Goal: Task Accomplishment & Management: Manage account settings

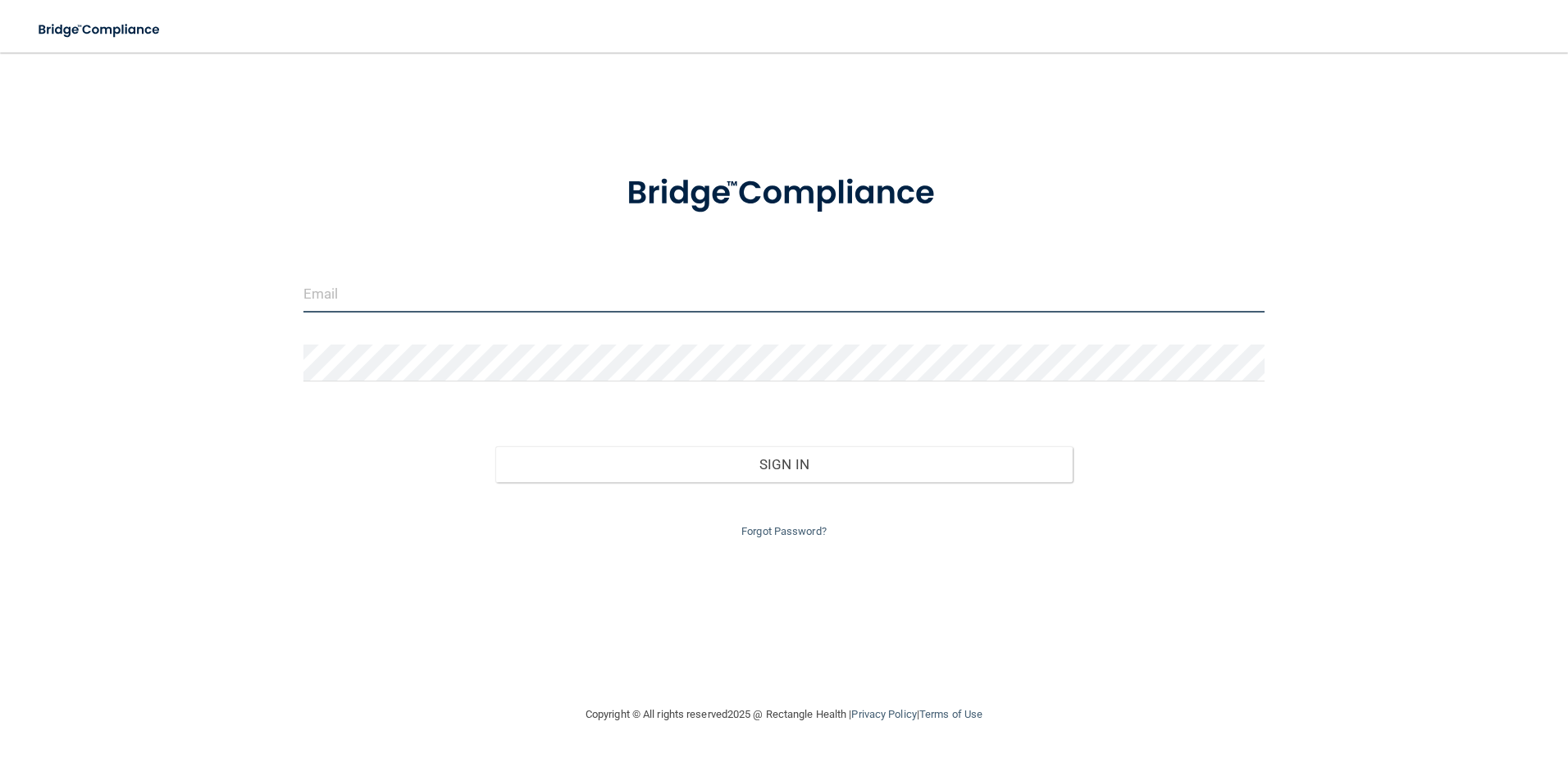
drag, startPoint x: 468, startPoint y: 289, endPoint x: 466, endPoint y: 300, distance: 11.2
click at [468, 289] on input "email" at bounding box center [784, 294] width 962 height 37
type input "[EMAIL_ADDRESS][DOMAIN_NAME]"
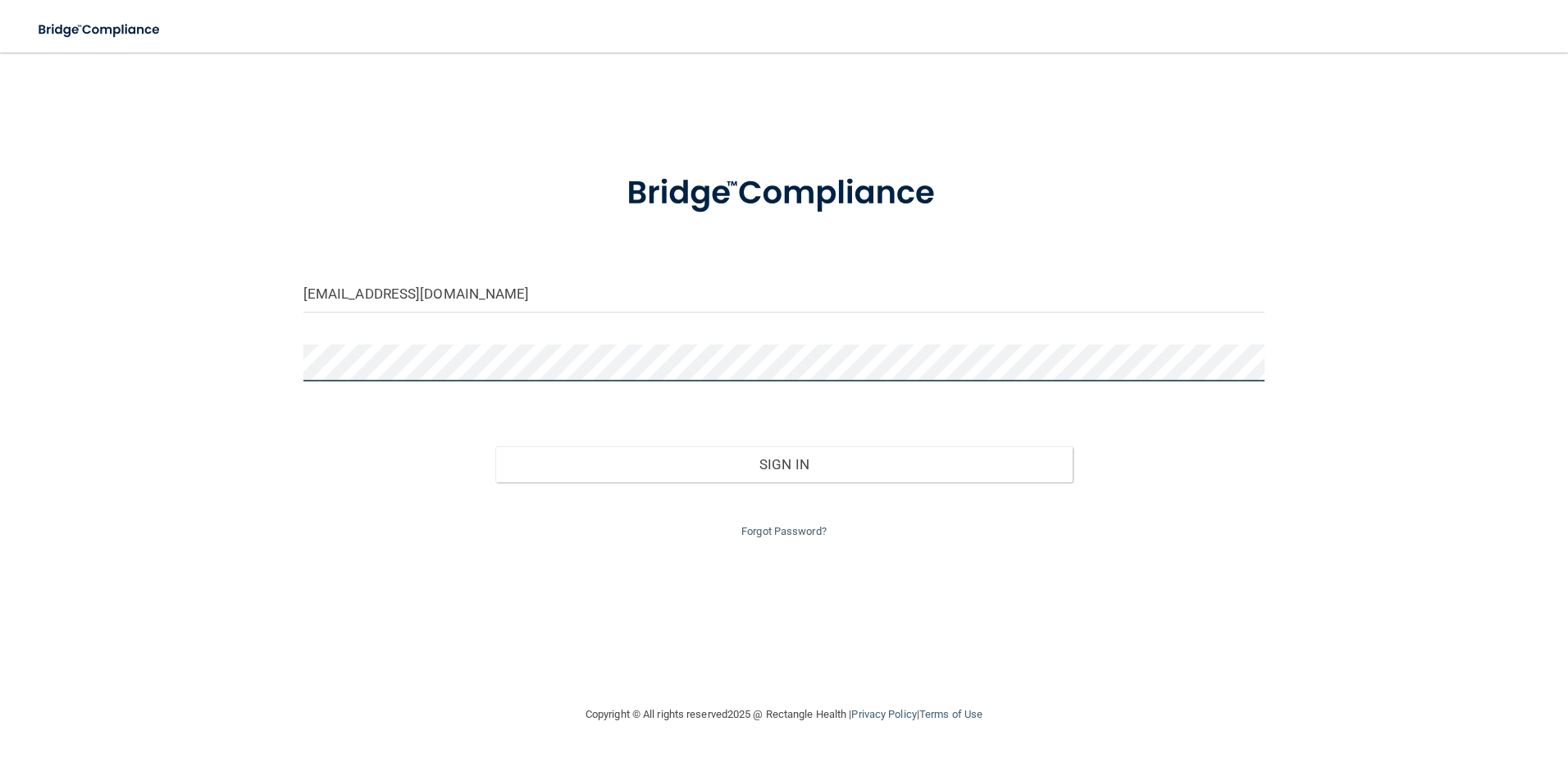
click at [496, 446] on button "Sign In" at bounding box center [784, 464] width 577 height 36
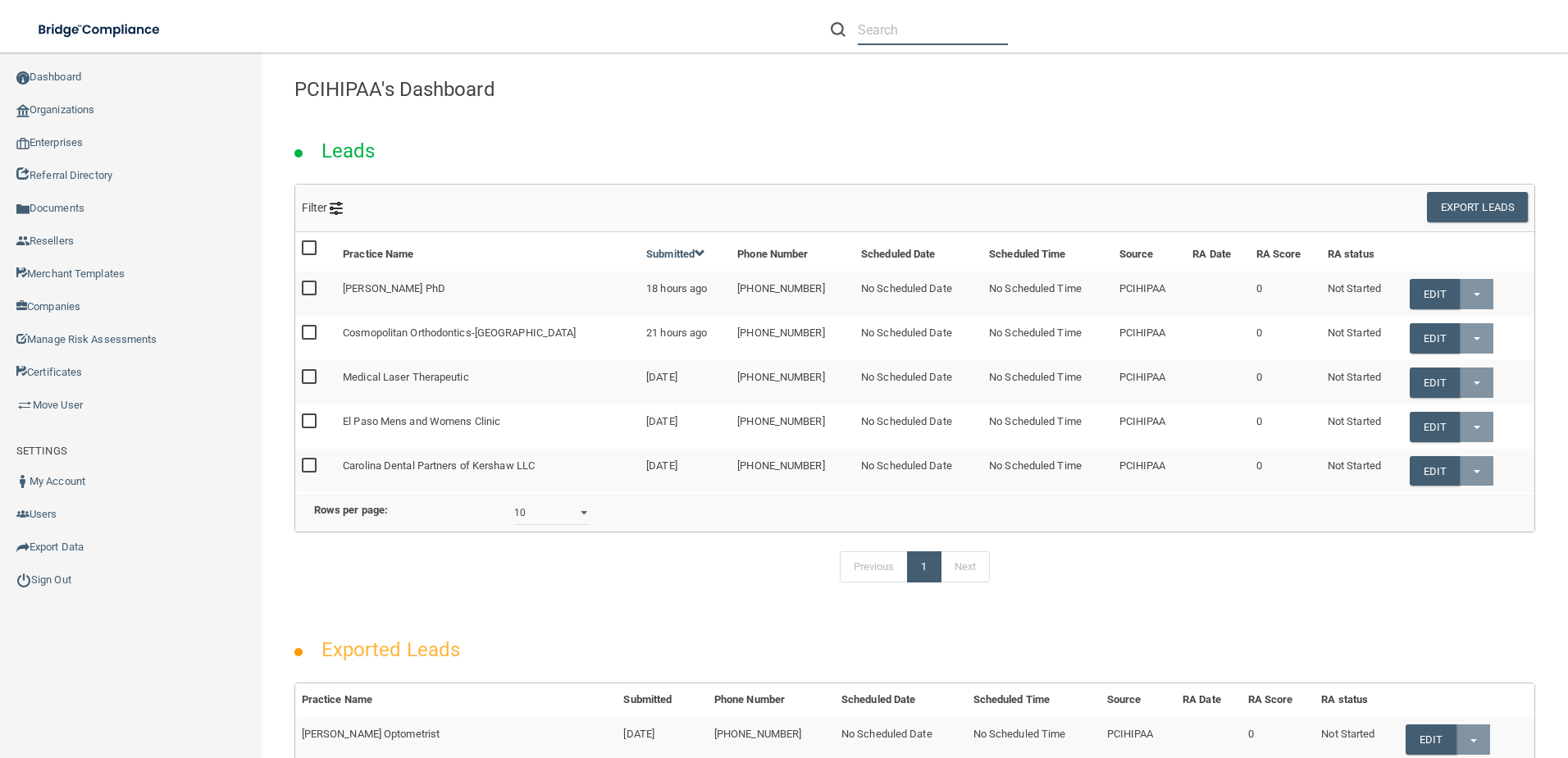
click at [905, 32] on input "text" at bounding box center [932, 30] width 150 height 31
paste input "Cumberland Oral & Maxillofacial Surgery Associates Llp"
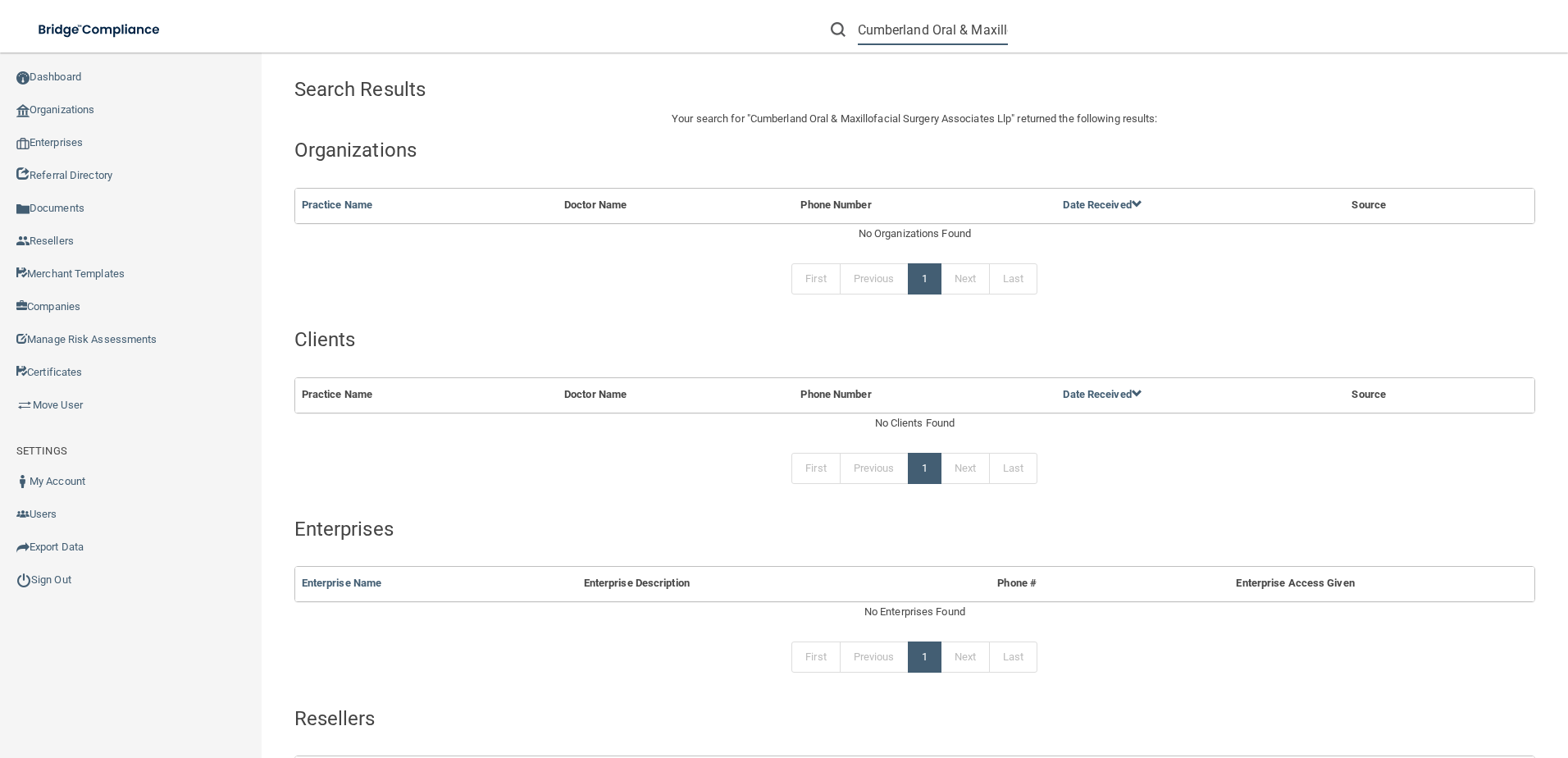
click at [982, 32] on input "Cumberland Oral & Maxillofacial Surgery Associates Llp" at bounding box center [932, 30] width 150 height 31
type input "Cumberland Oral & Maxillofacial Surgery Associates"
drag, startPoint x: 858, startPoint y: 30, endPoint x: 1330, endPoint y: 123, distance: 481.1
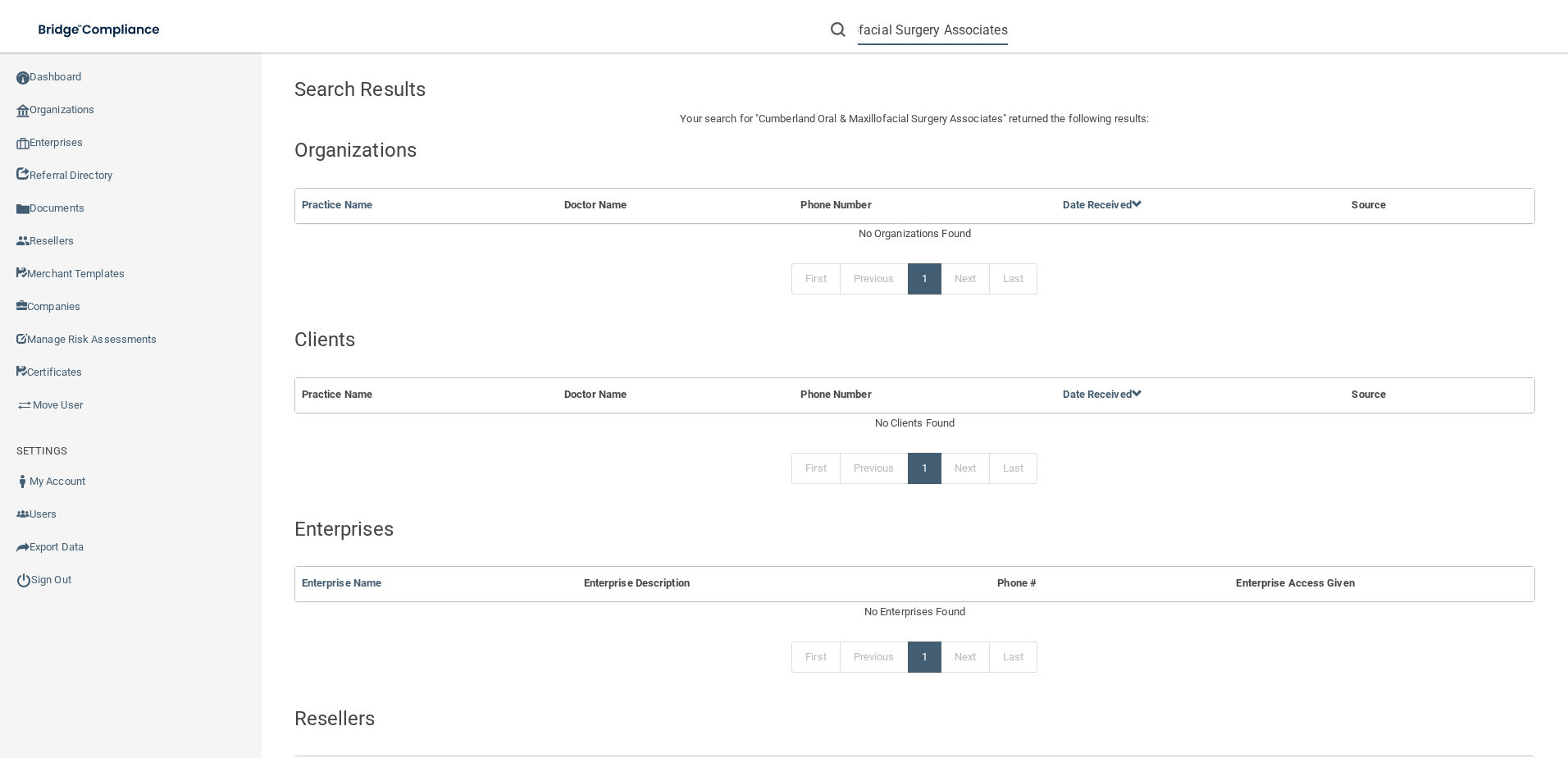
click at [1330, 123] on div "Toggle navigation Cumberland Oral & Maxillofacial Surgery Associates Manage My …" at bounding box center [914, 404] width 1307 height 705
paste input "Click to dial disabled(301) 722-3205"
drag, startPoint x: 910, startPoint y: 31, endPoint x: 666, endPoint y: 39, distance: 244.1
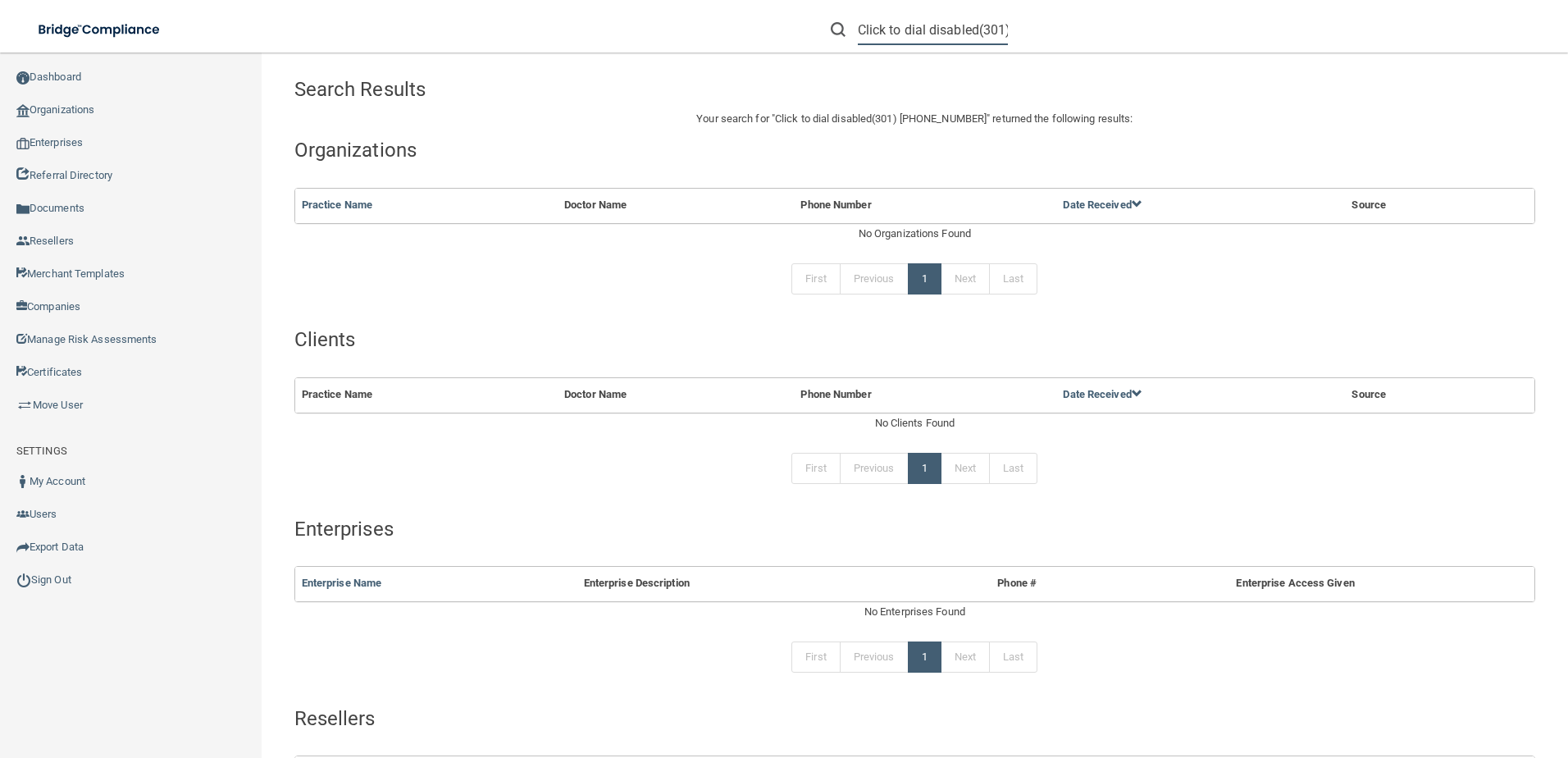
click at [666, 39] on div "Click to dial disabled(301) 722-3205 Manage My Enterprise Manage My Location" at bounding box center [1111, 30] width 914 height 59
click at [865, 31] on input "(301) 722-3205" at bounding box center [932, 30] width 150 height 31
click at [884, 31] on input "301) 722-3205" at bounding box center [932, 30] width 150 height 31
click at [940, 33] on input "301-722-3205" at bounding box center [932, 30] width 150 height 31
drag, startPoint x: 873, startPoint y: 33, endPoint x: 458, endPoint y: 45, distance: 415.2
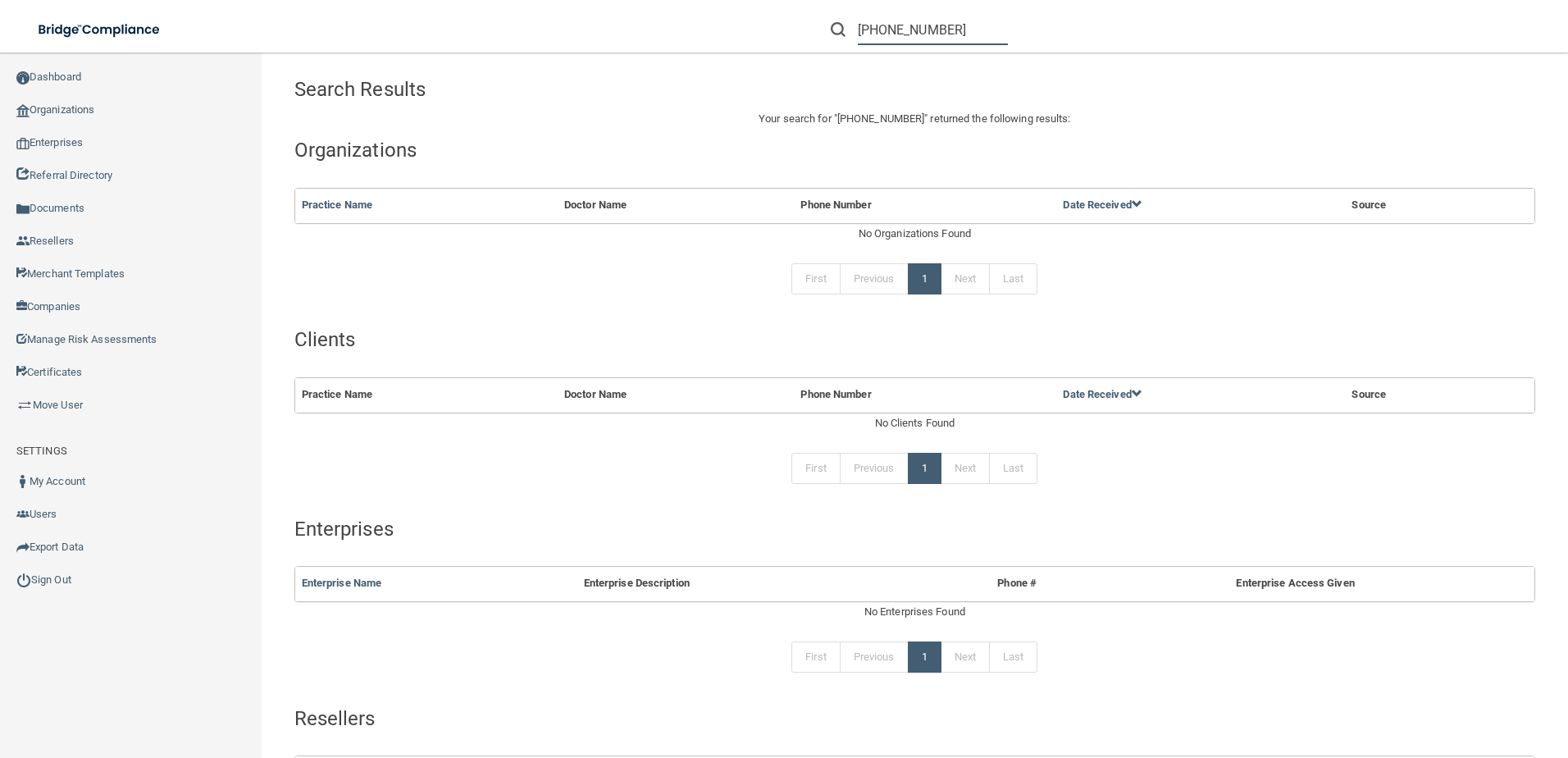
click at [458, 0] on div "Toggle navigation 301-722-3205 Manage My Enterprise Manage My Location" at bounding box center [784, 0] width 1568 height 0
type input "5"
click at [875, 35] on input "5" at bounding box center [932, 30] width 150 height 31
click at [875, 35] on input "catherine" at bounding box center [932, 30] width 150 height 31
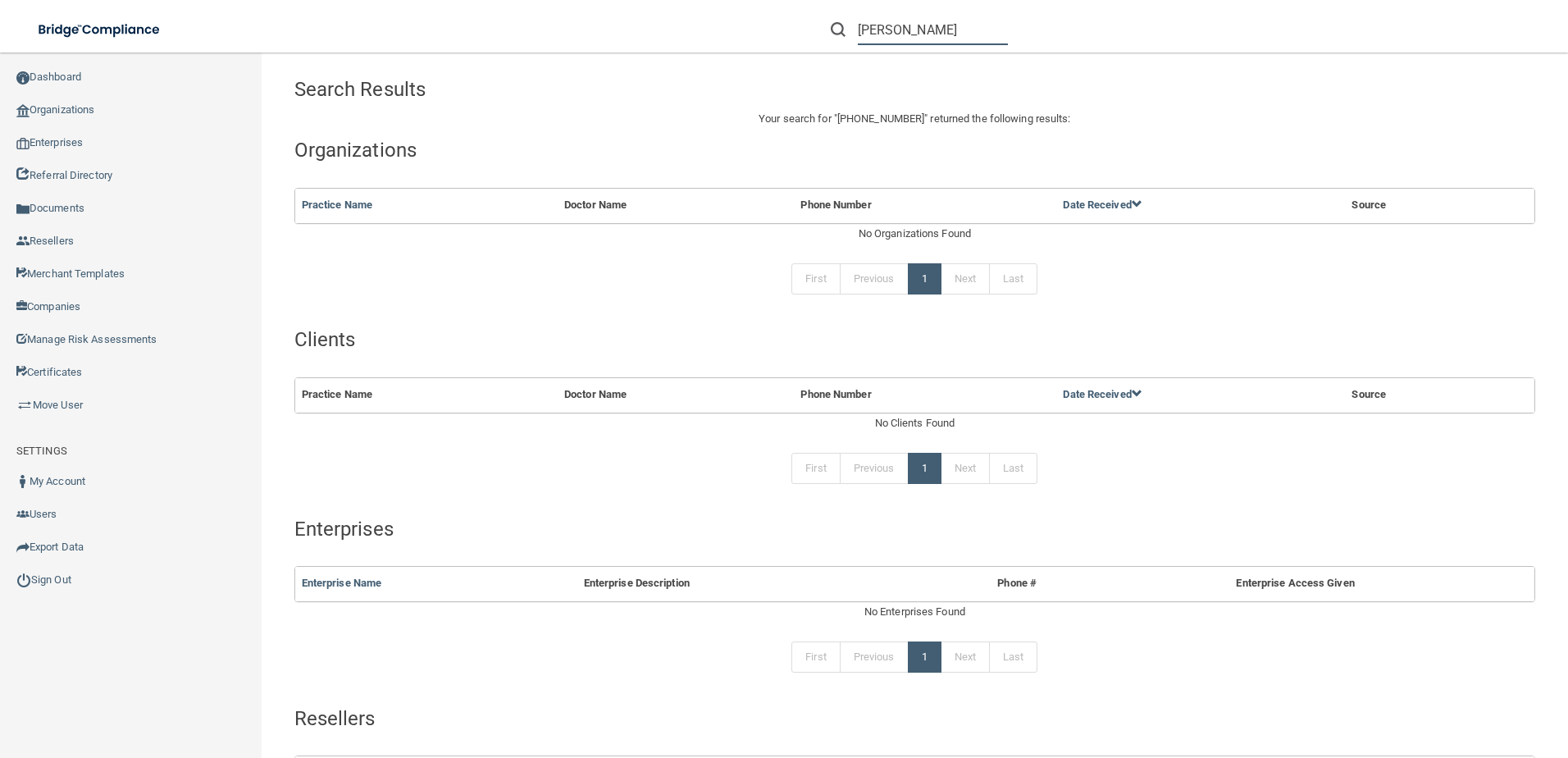
click at [921, 37] on input "catherine" at bounding box center [932, 30] width 150 height 31
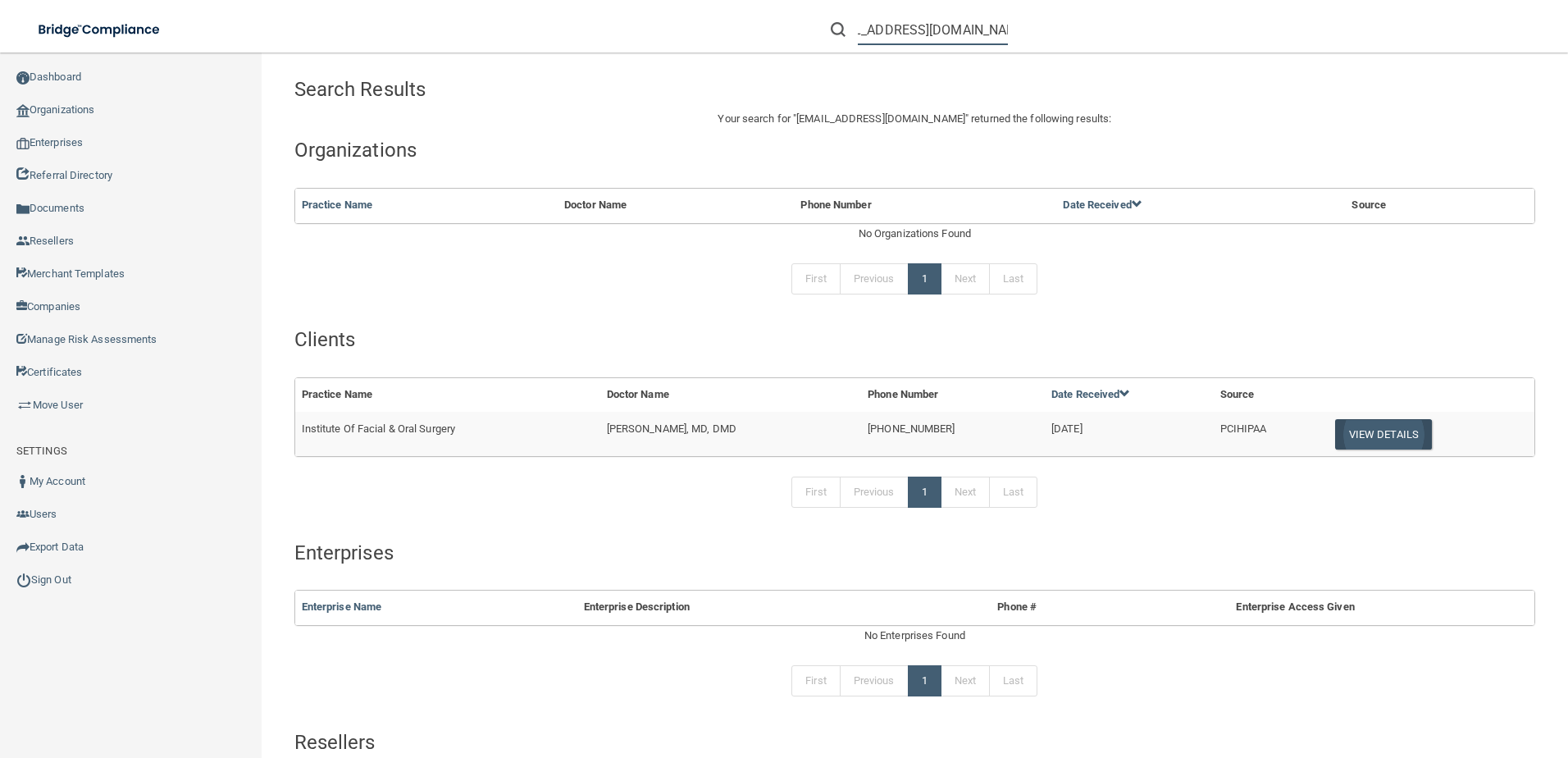
type input "[EMAIL_ADDRESS][DOMAIN_NAME]"
click at [1392, 435] on button "View Details" at bounding box center [1384, 435] width 97 height 31
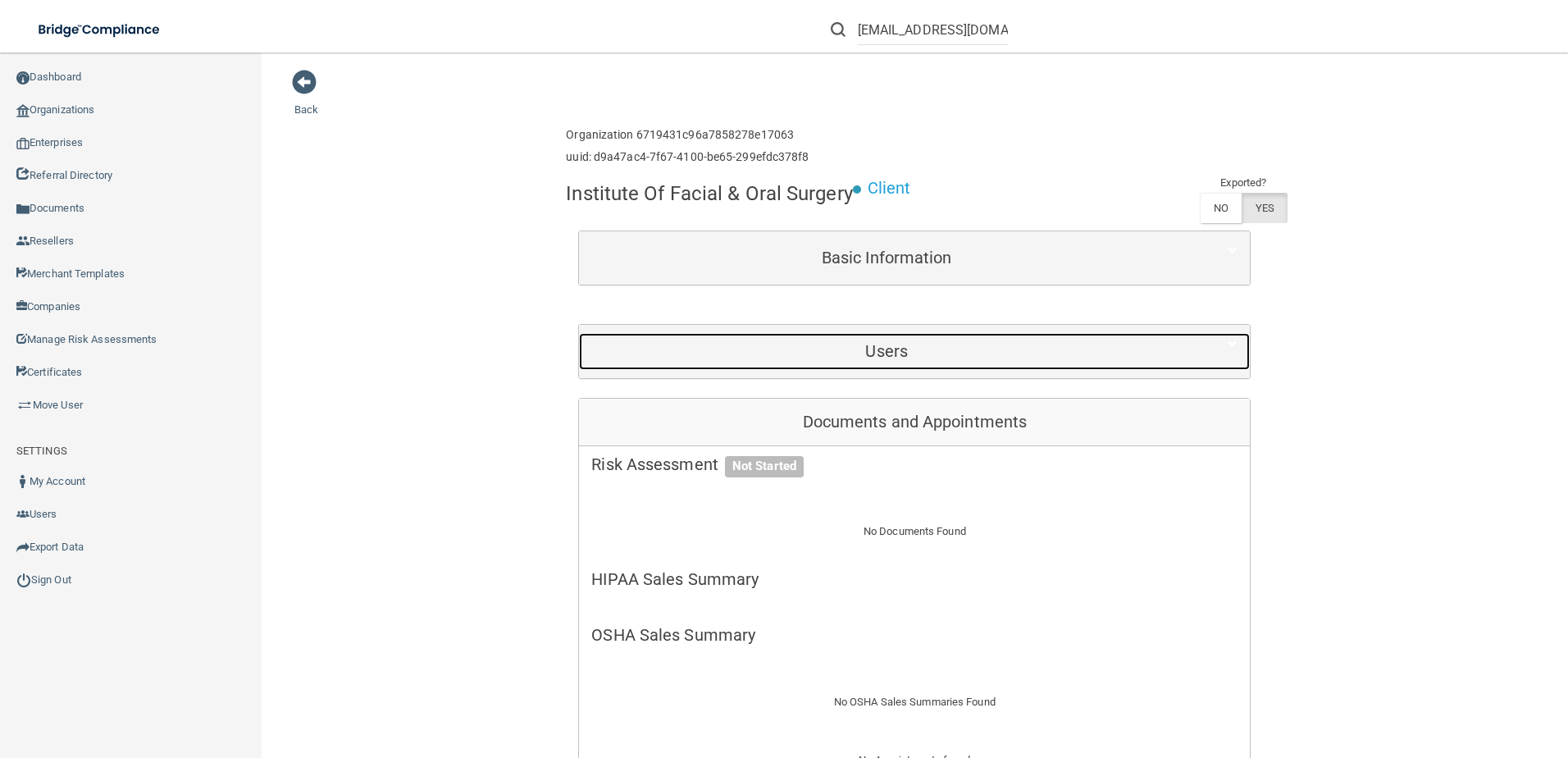
click at [980, 361] on div "Users" at bounding box center [886, 351] width 615 height 37
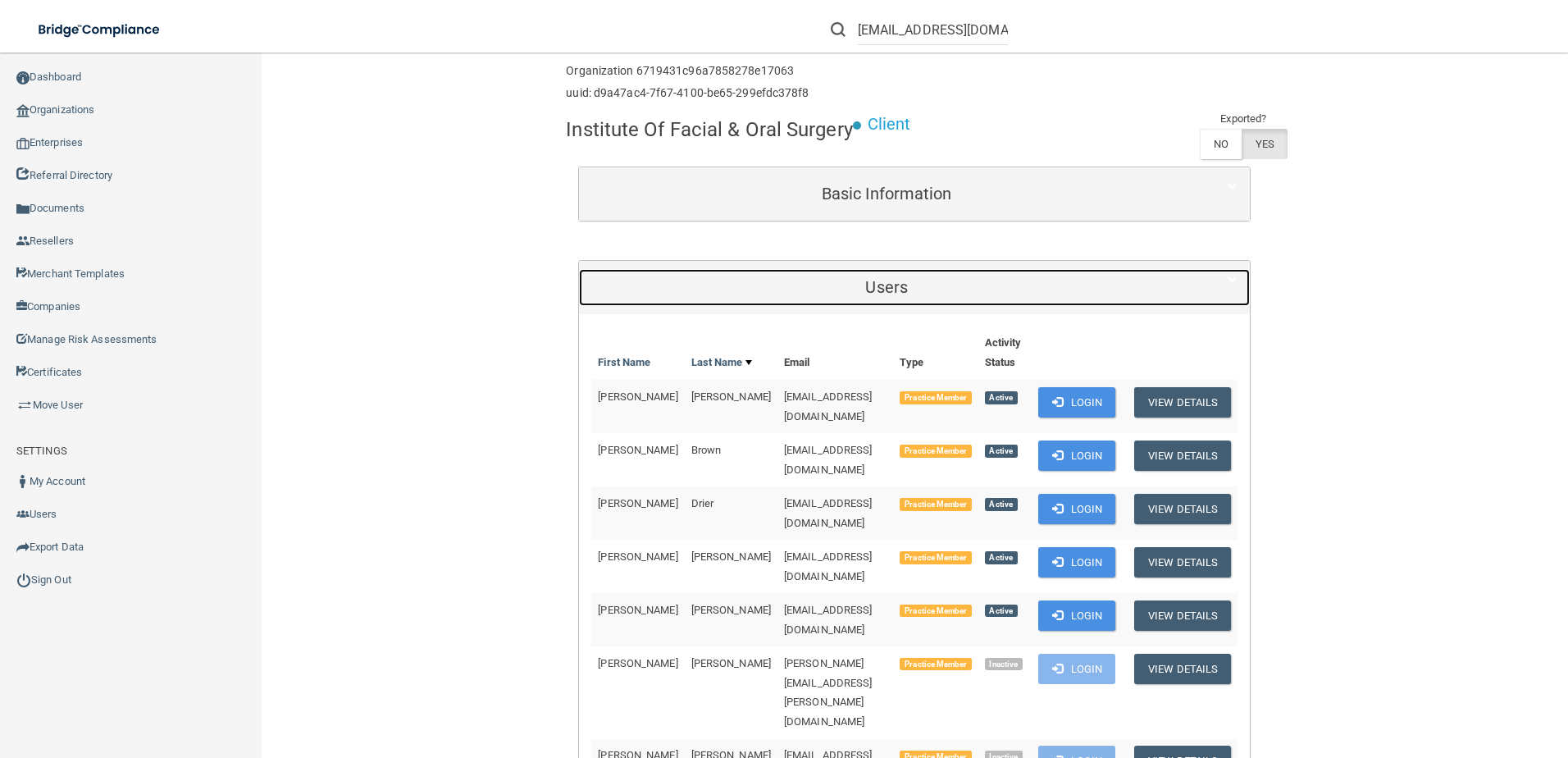
scroll to position [164, 0]
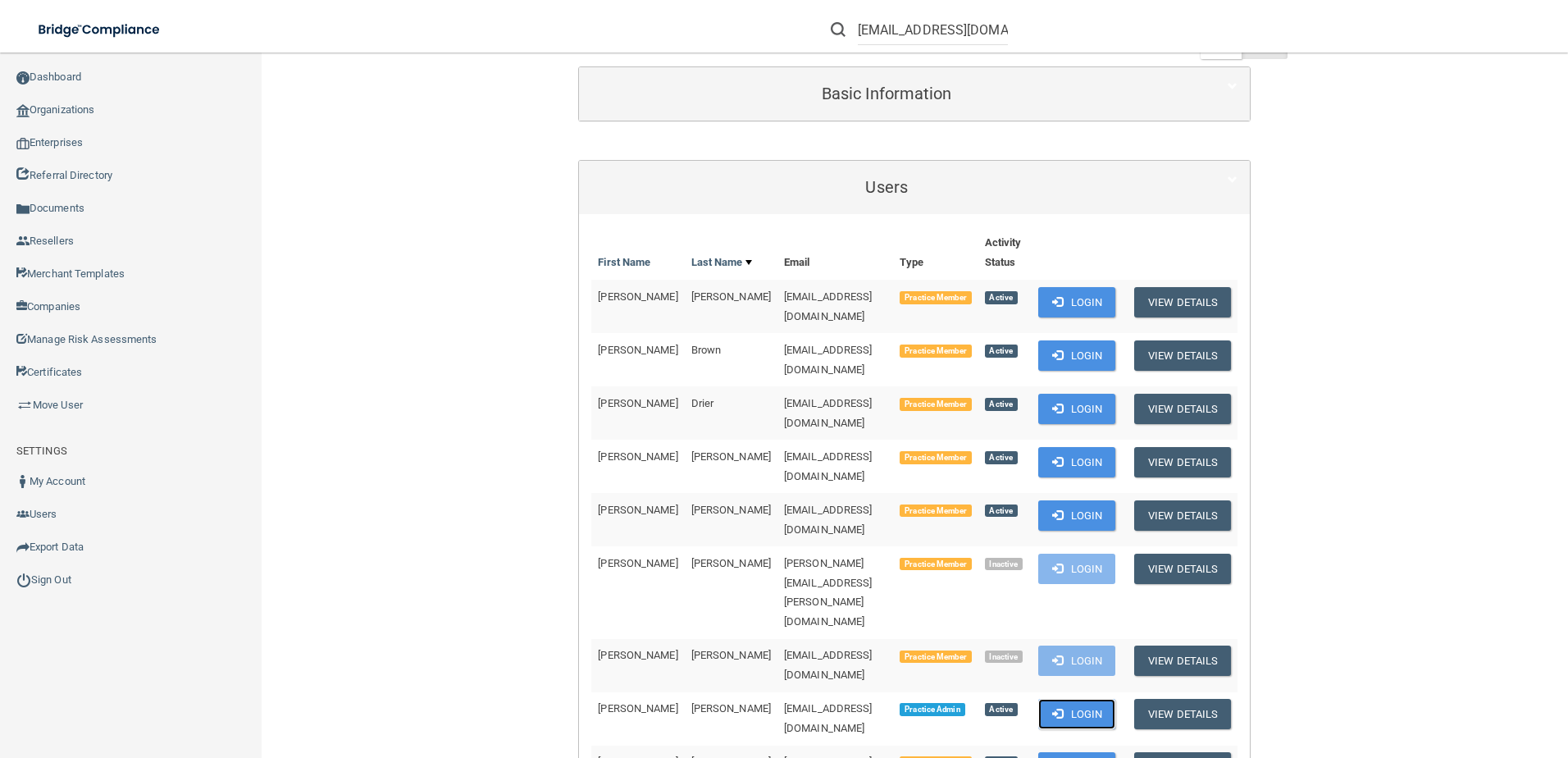
click at [1076, 699] on button "Login" at bounding box center [1077, 714] width 78 height 31
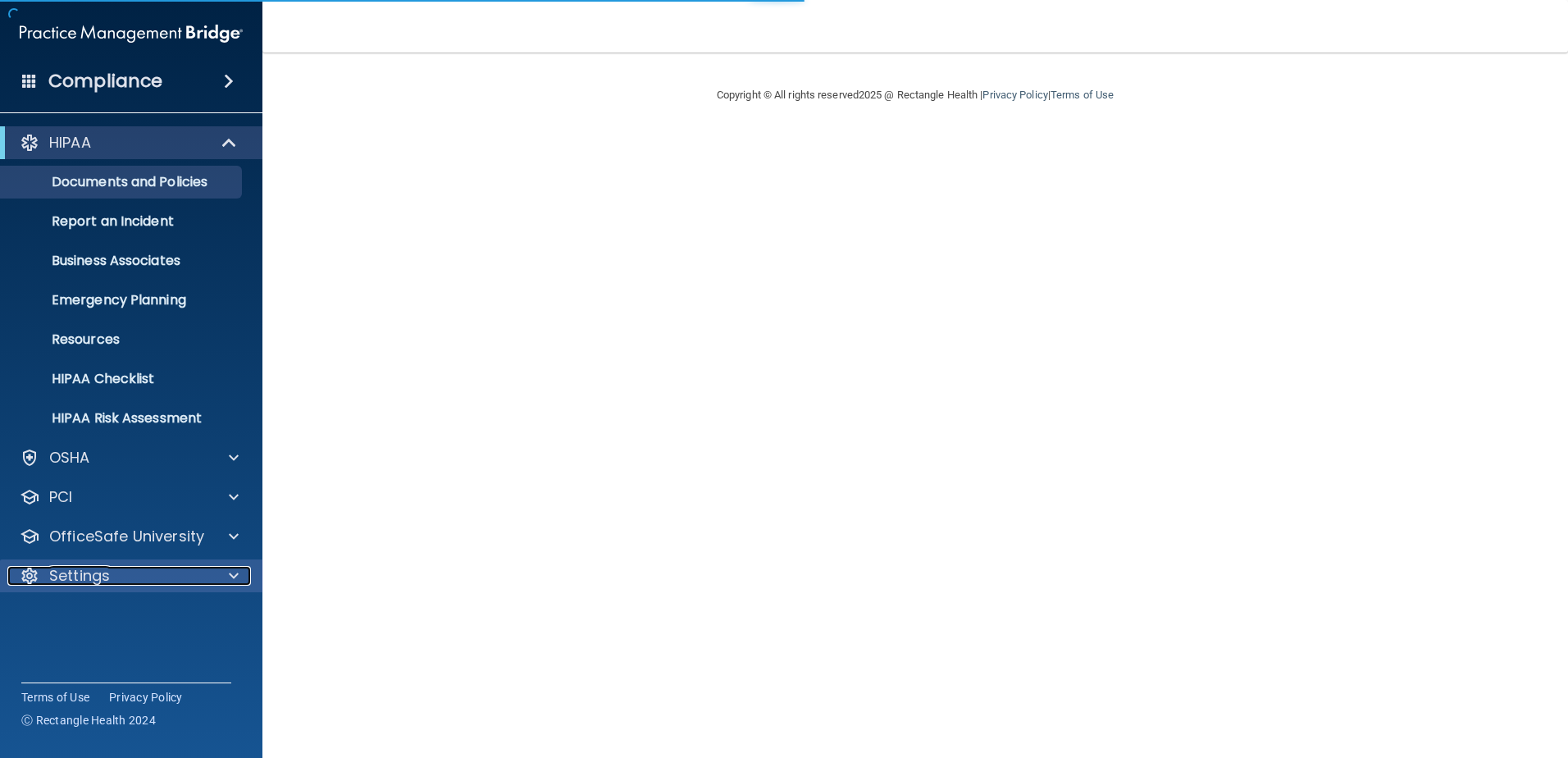
click at [124, 576] on div "Settings" at bounding box center [109, 576] width 203 height 20
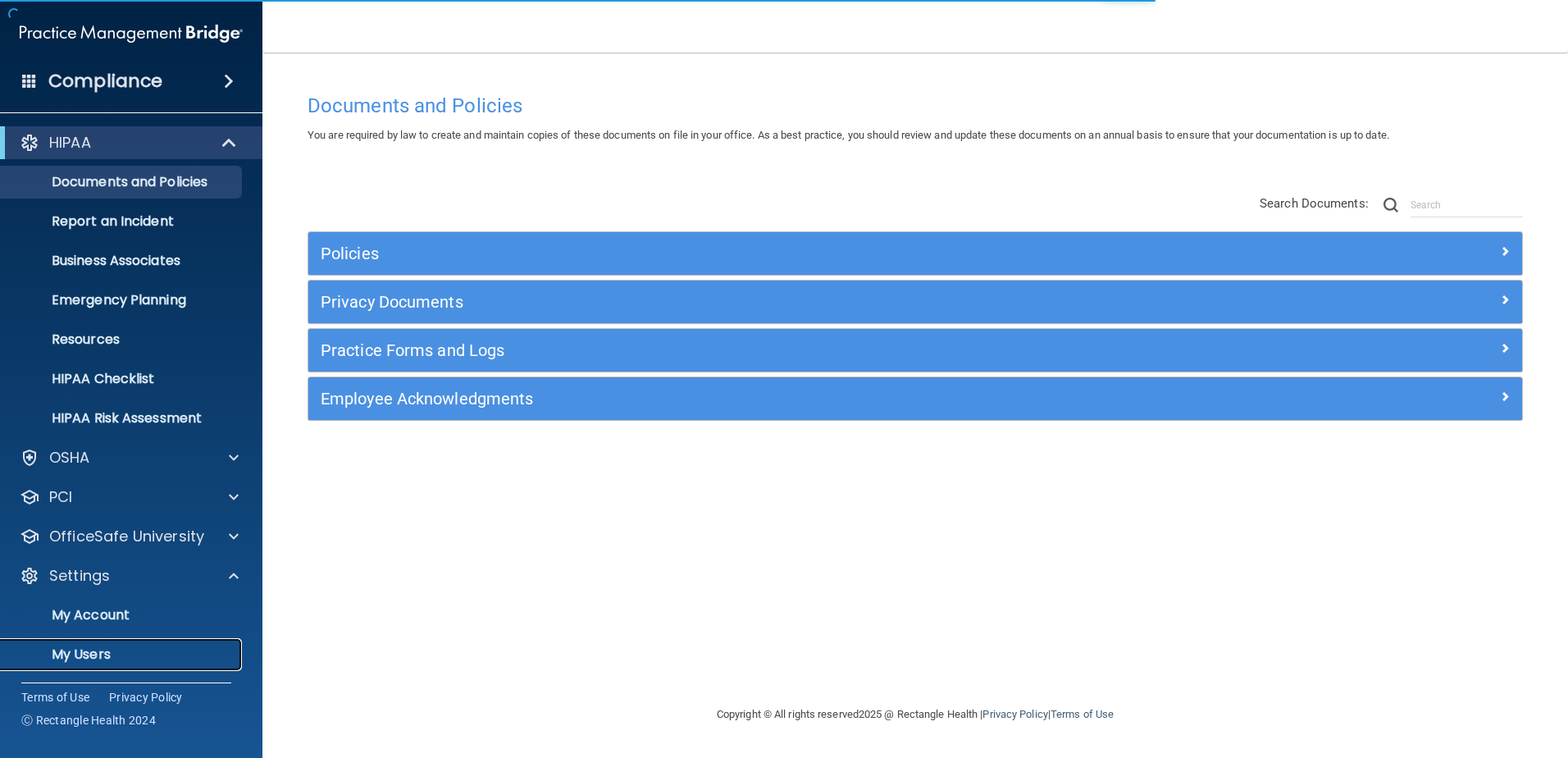
click at [128, 648] on p "My Users" at bounding box center [122, 655] width 224 height 16
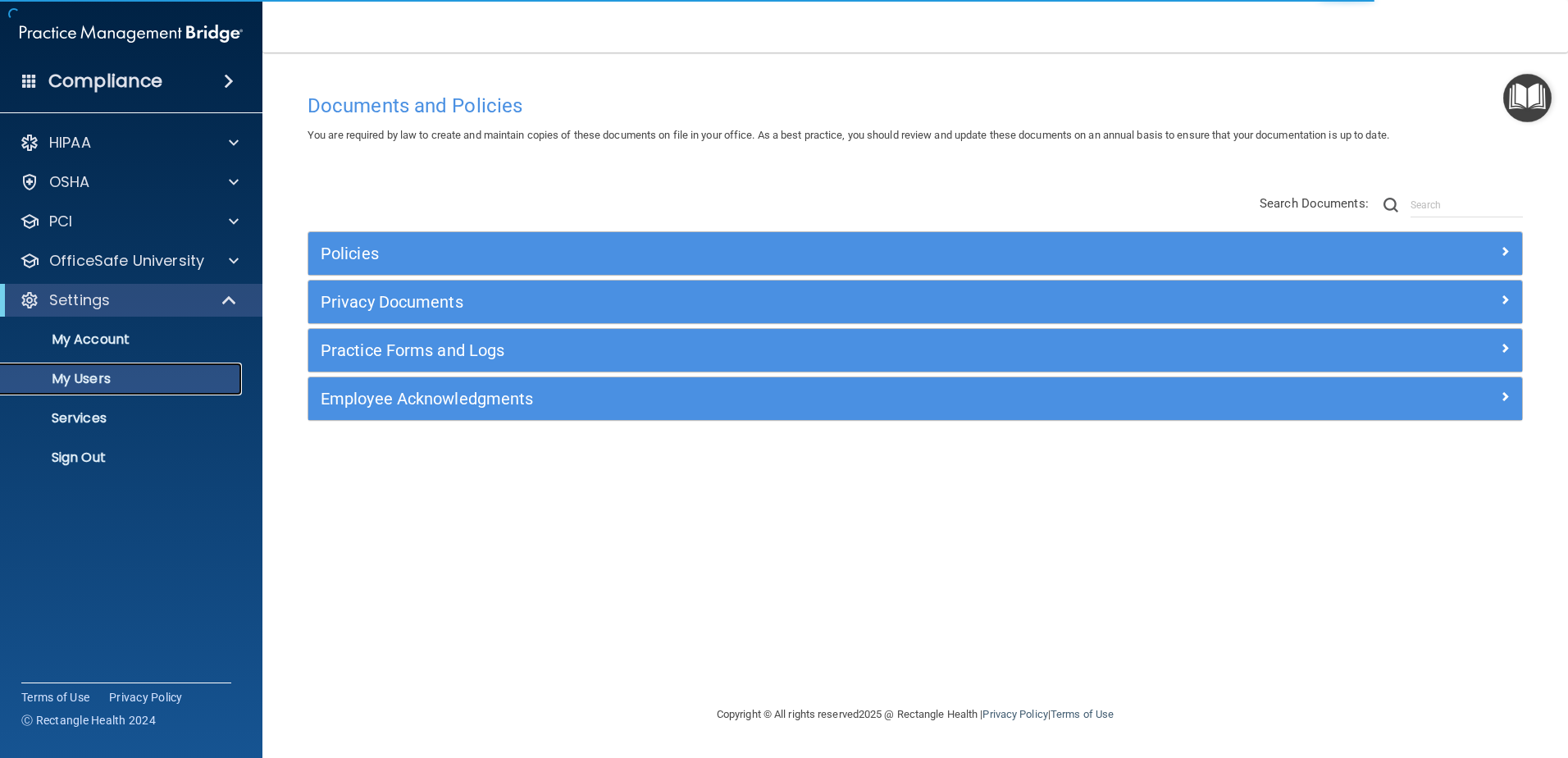
select select "20"
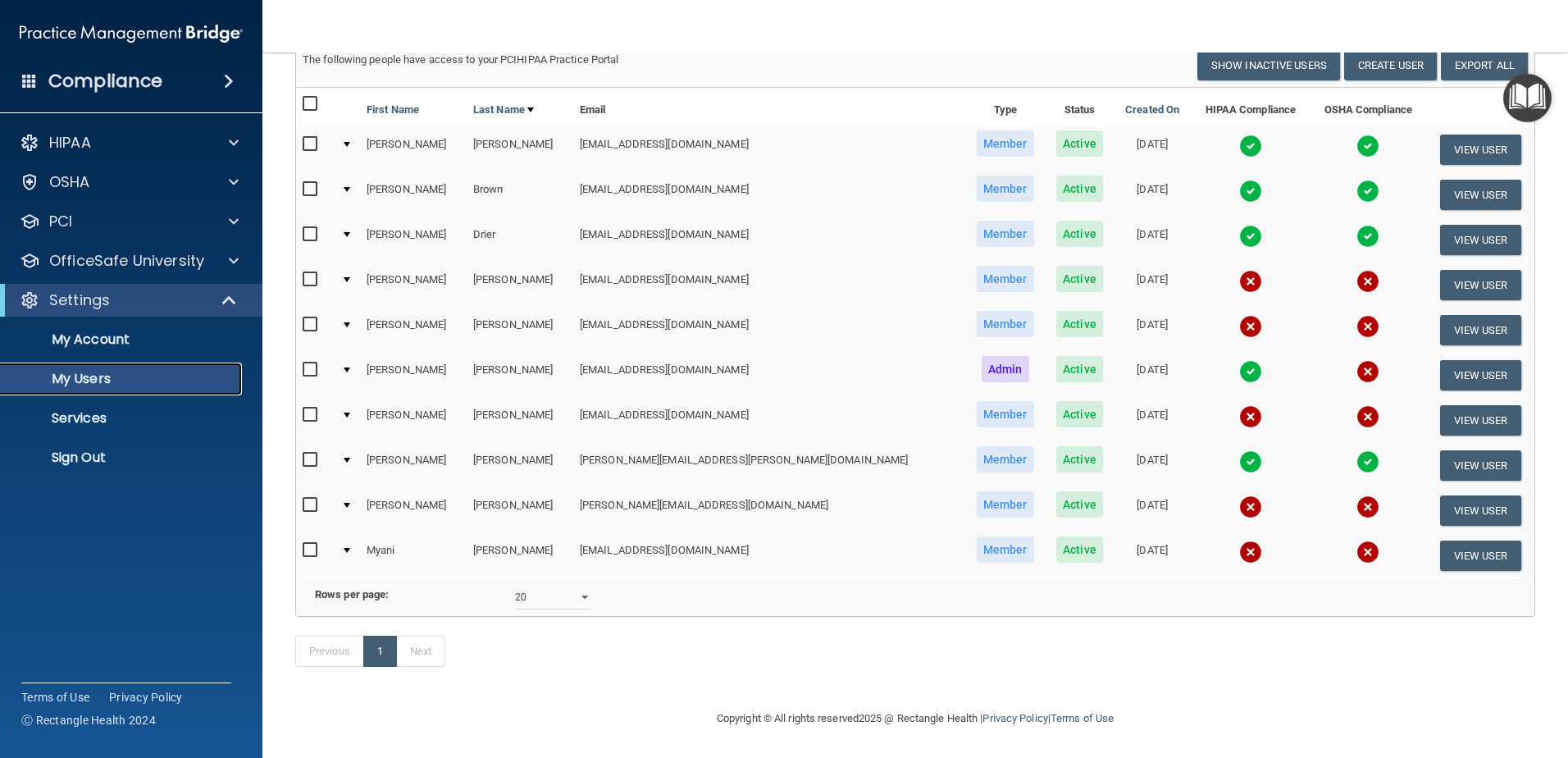
scroll to position [66, 0]
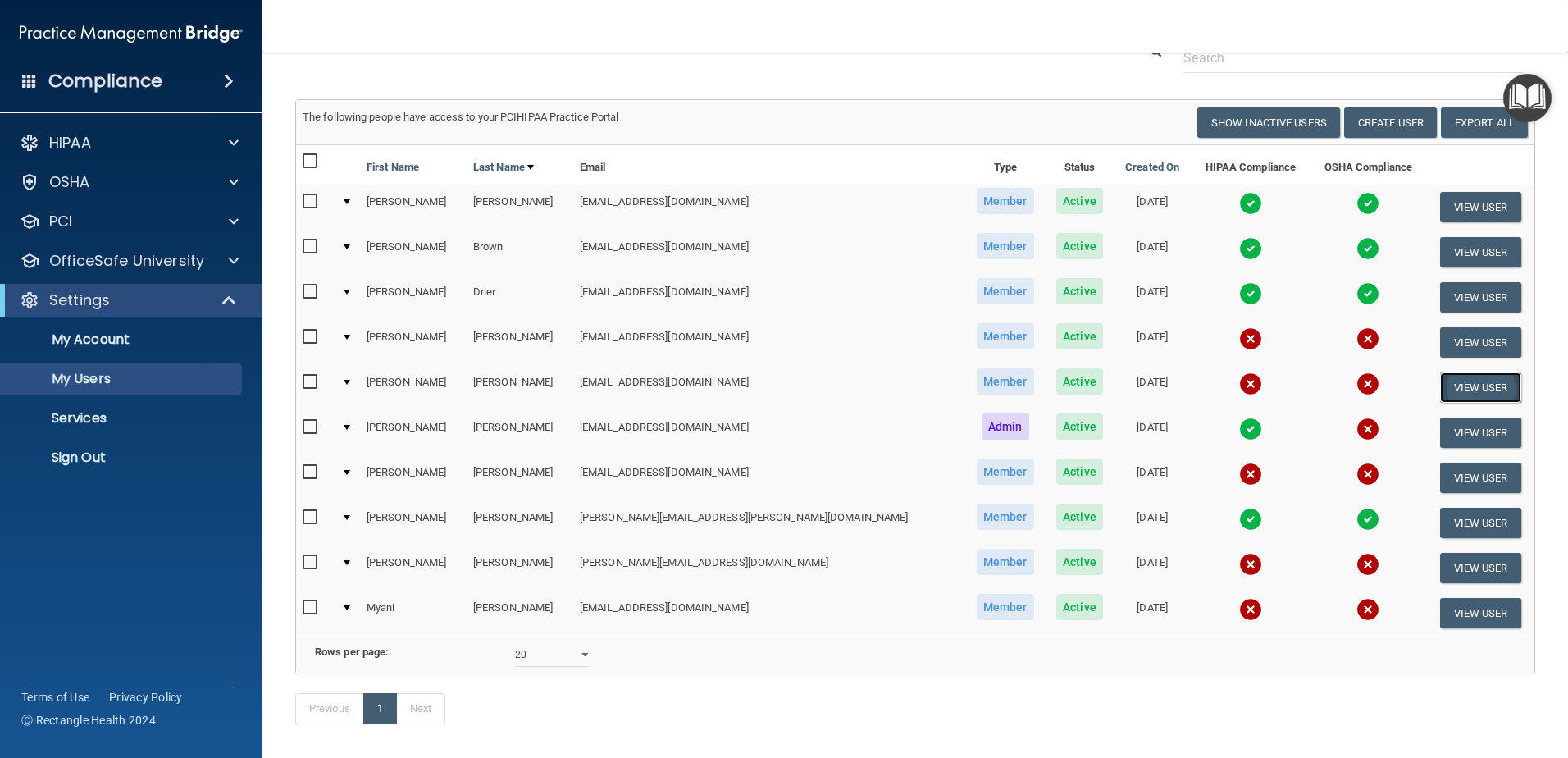
click at [1450, 388] on button "View User" at bounding box center [1481, 388] width 81 height 31
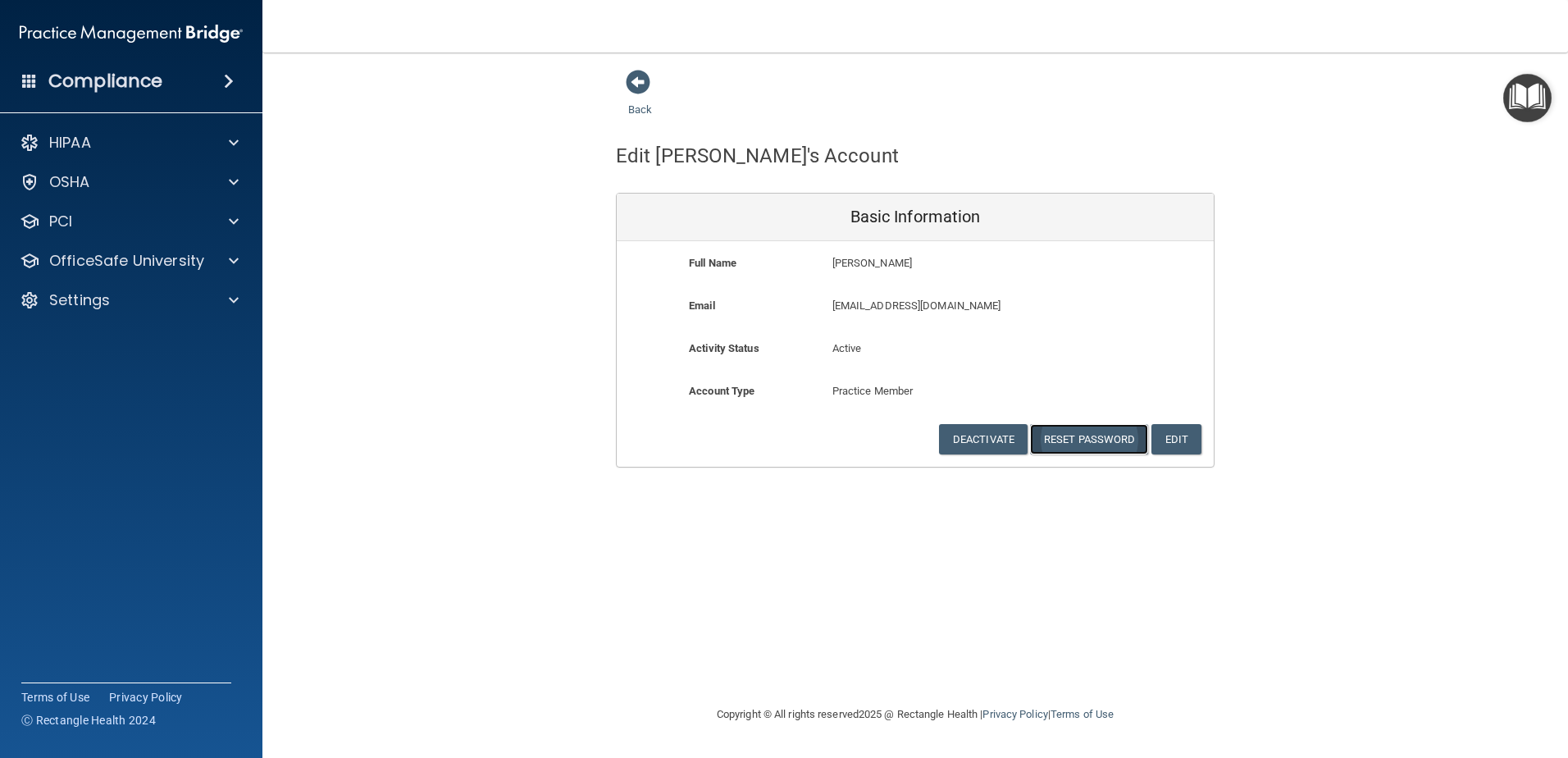
click at [1078, 445] on button "Reset Password" at bounding box center [1089, 439] width 119 height 31
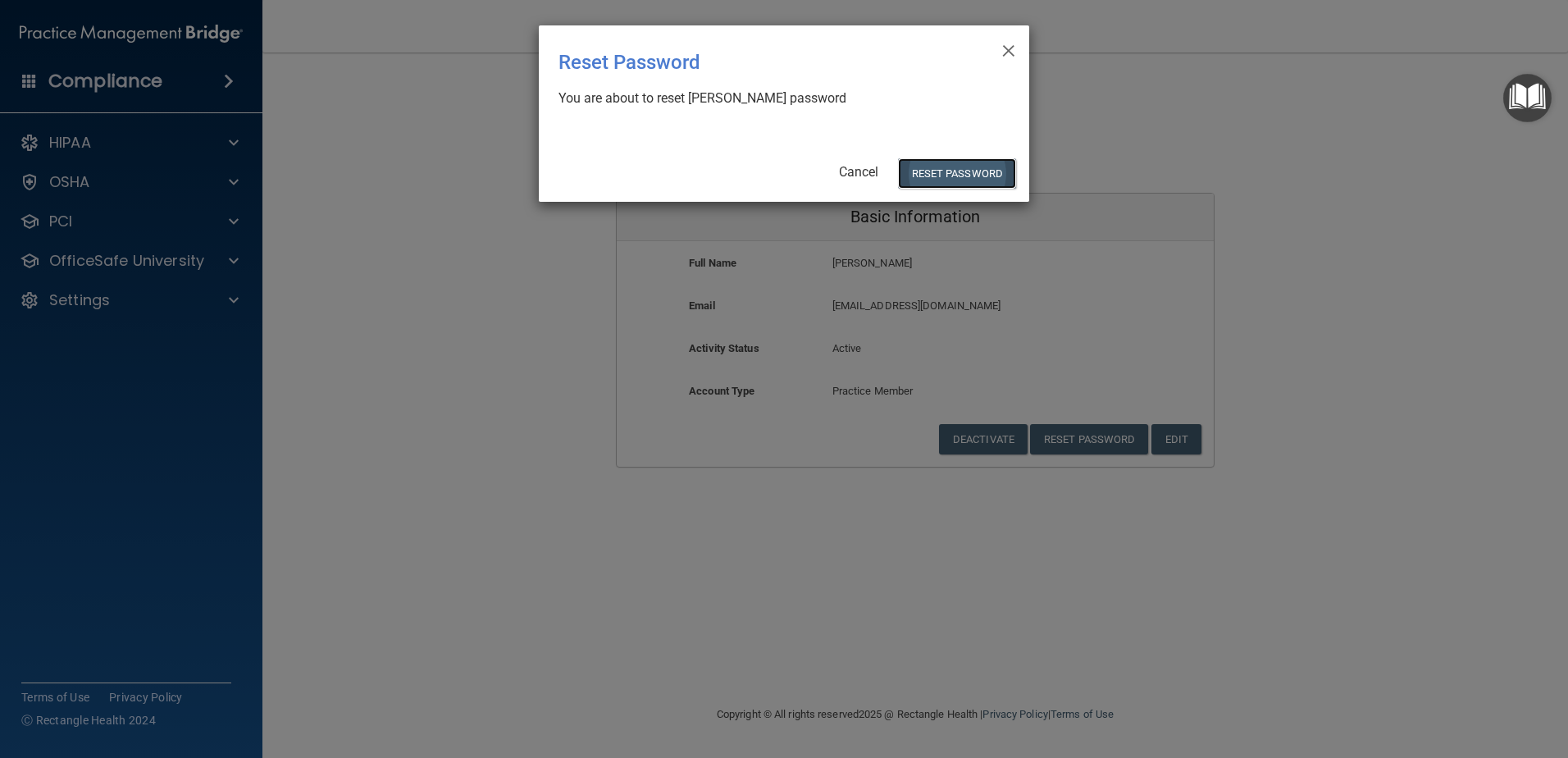
click at [938, 170] on button "Reset Password" at bounding box center [957, 173] width 119 height 31
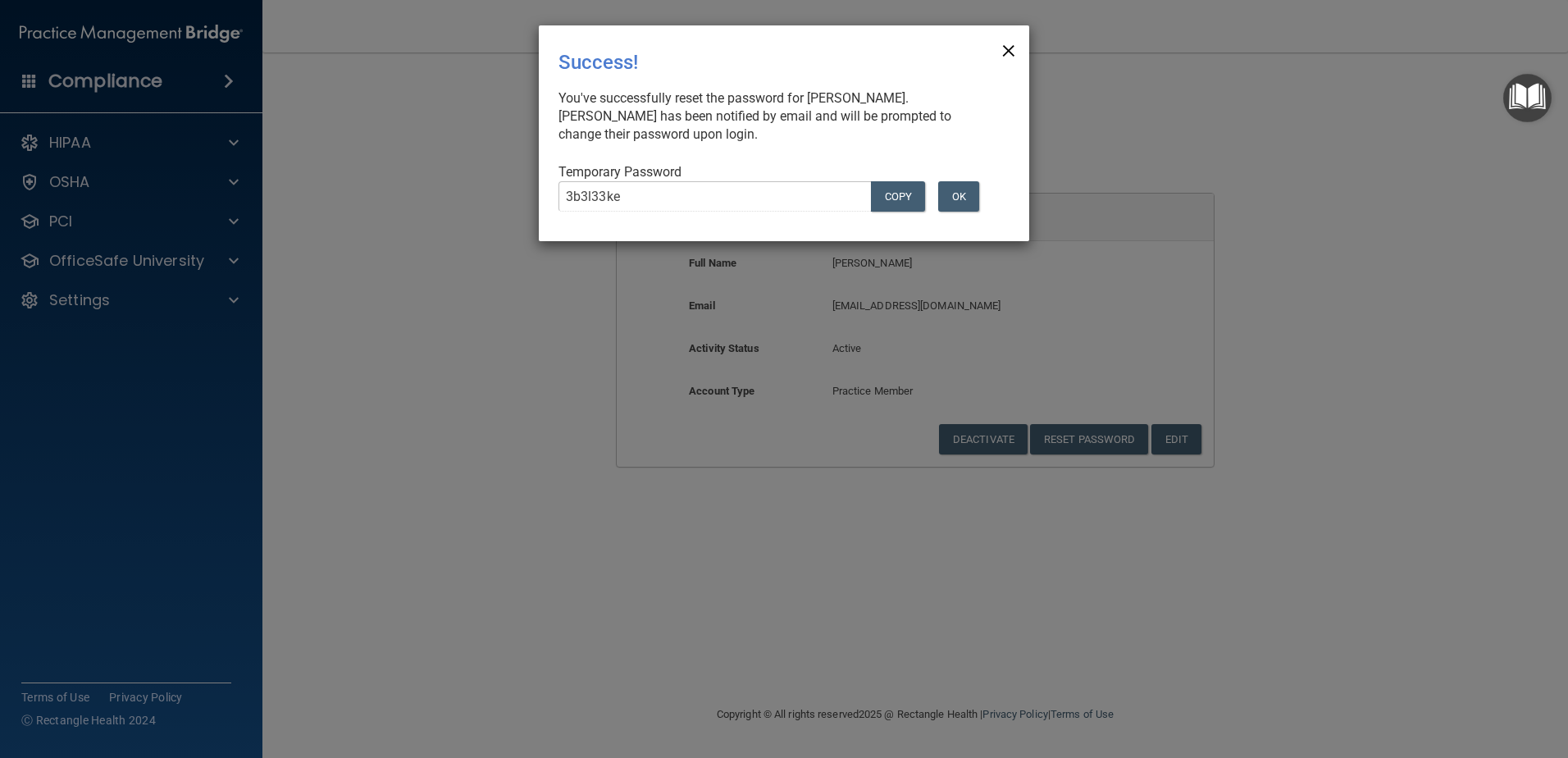
click at [1009, 45] on span "×" at bounding box center [1009, 48] width 14 height 33
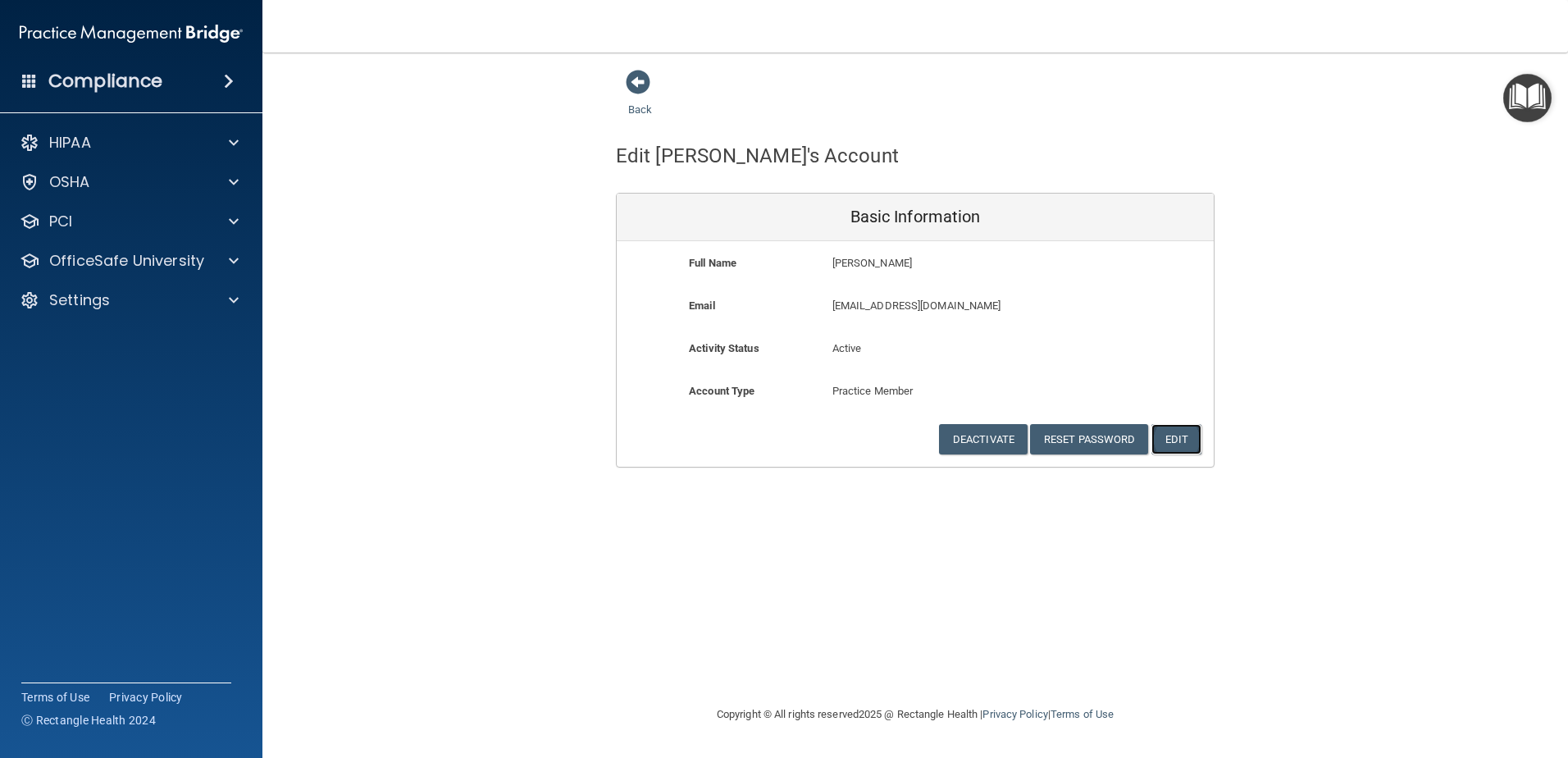
click at [1183, 436] on button "Edit" at bounding box center [1176, 439] width 50 height 31
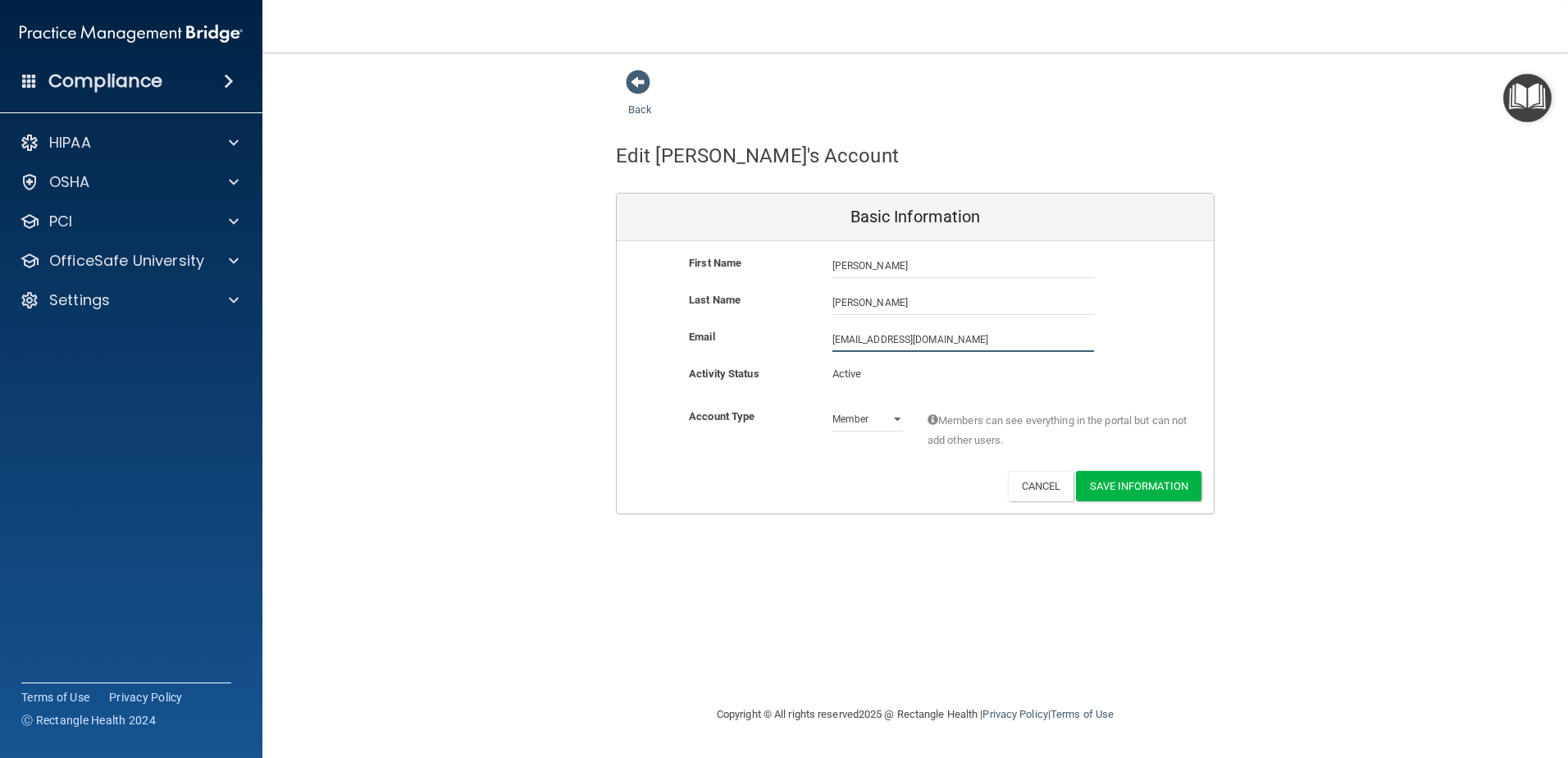
drag, startPoint x: 988, startPoint y: 344, endPoint x: 825, endPoint y: 345, distance: 163.0
click at [825, 345] on div "[EMAIL_ADDRESS][DOMAIN_NAME] [EMAIL_ADDRESS][DOMAIN_NAME]" at bounding box center [963, 339] width 286 height 24
click at [982, 343] on input "[EMAIL_ADDRESS][DOMAIN_NAME]" at bounding box center [963, 339] width 261 height 24
click at [982, 339] on input "[EMAIL_ADDRESS][DOMAIN_NAME]" at bounding box center [963, 339] width 261 height 24
click at [629, 77] on span at bounding box center [638, 82] width 24 height 24
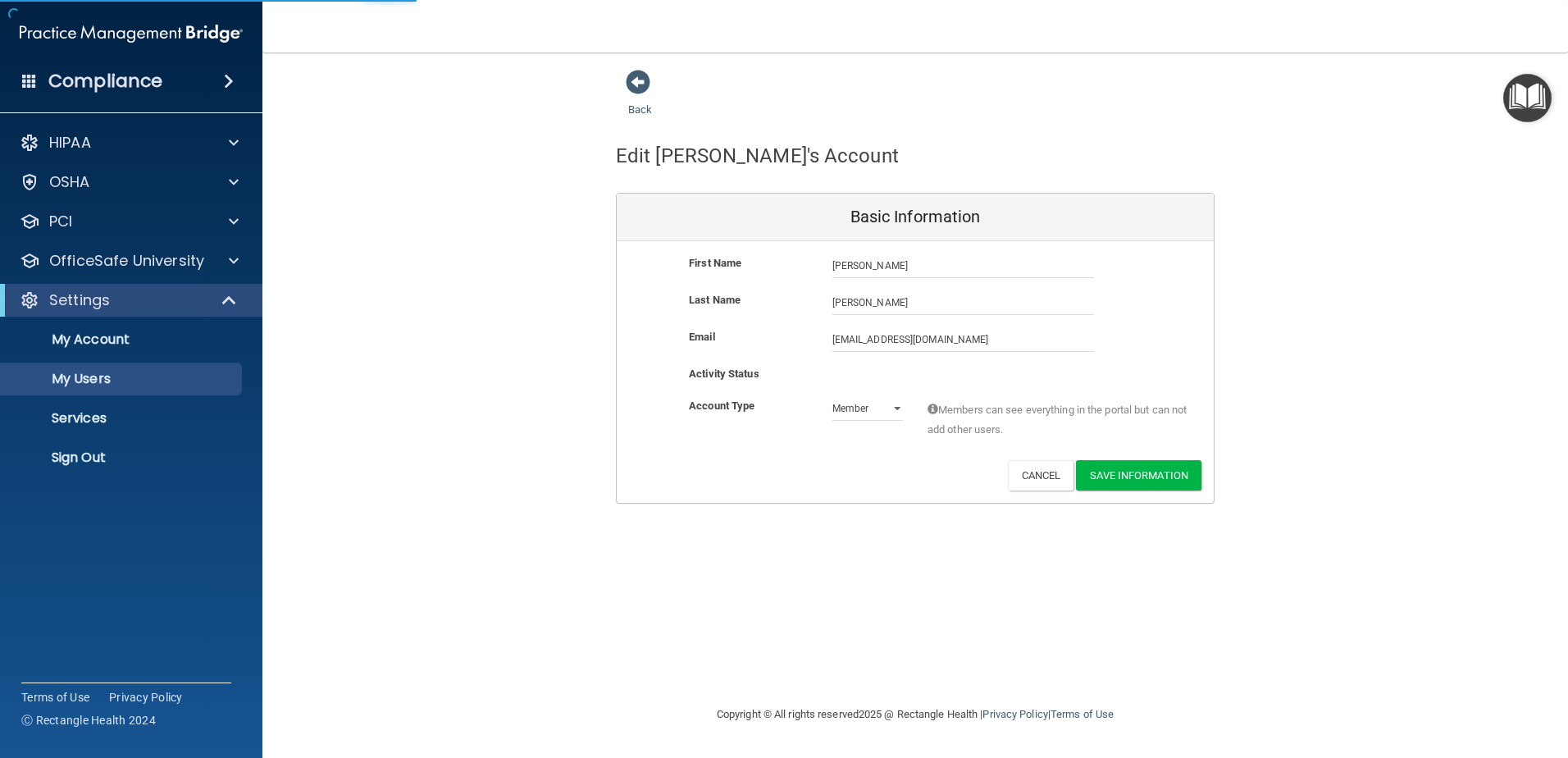
select select "20"
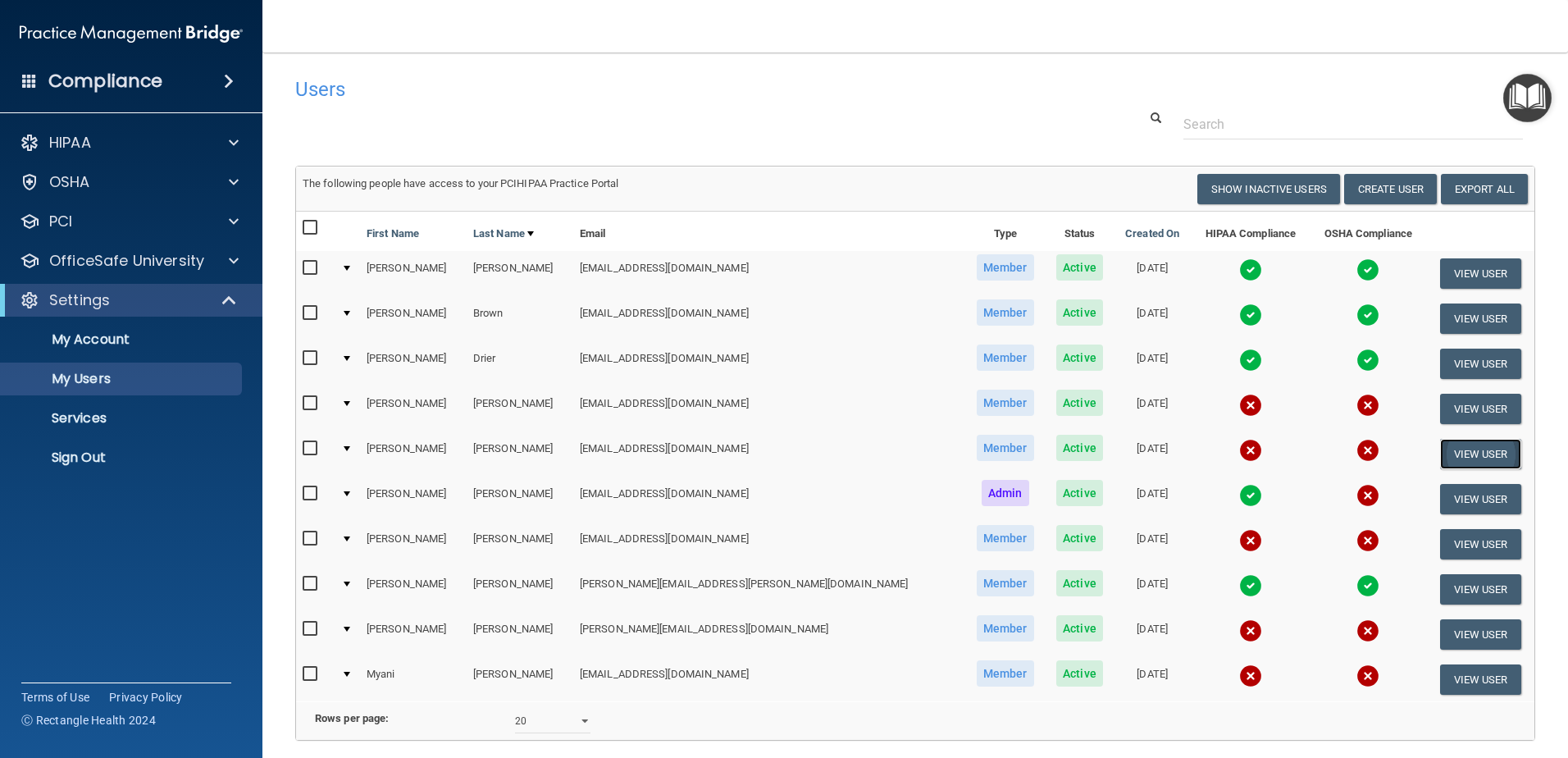
click at [1448, 450] on button "View User" at bounding box center [1481, 454] width 81 height 31
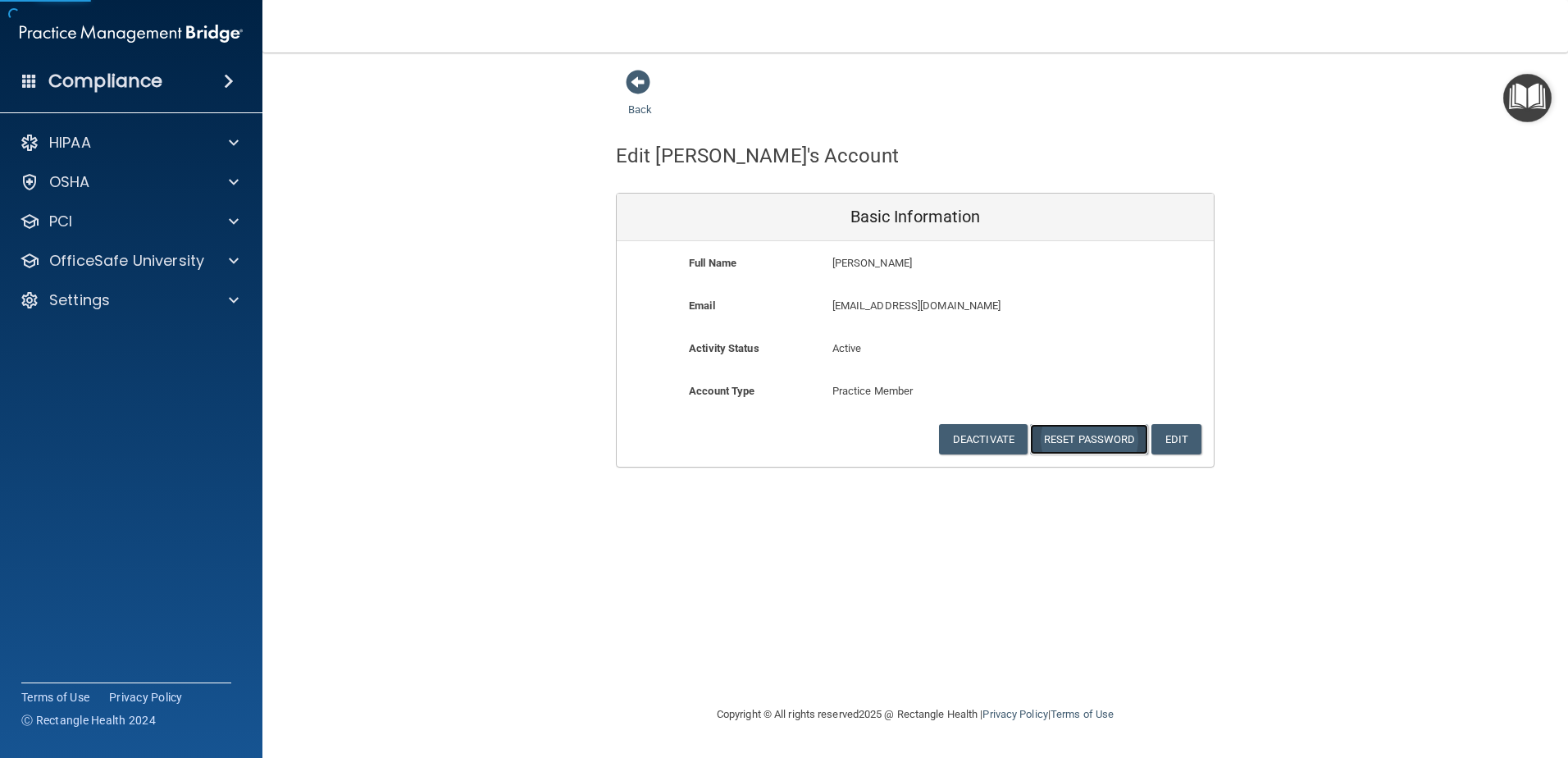
click at [1082, 438] on button "Reset Password" at bounding box center [1089, 439] width 119 height 31
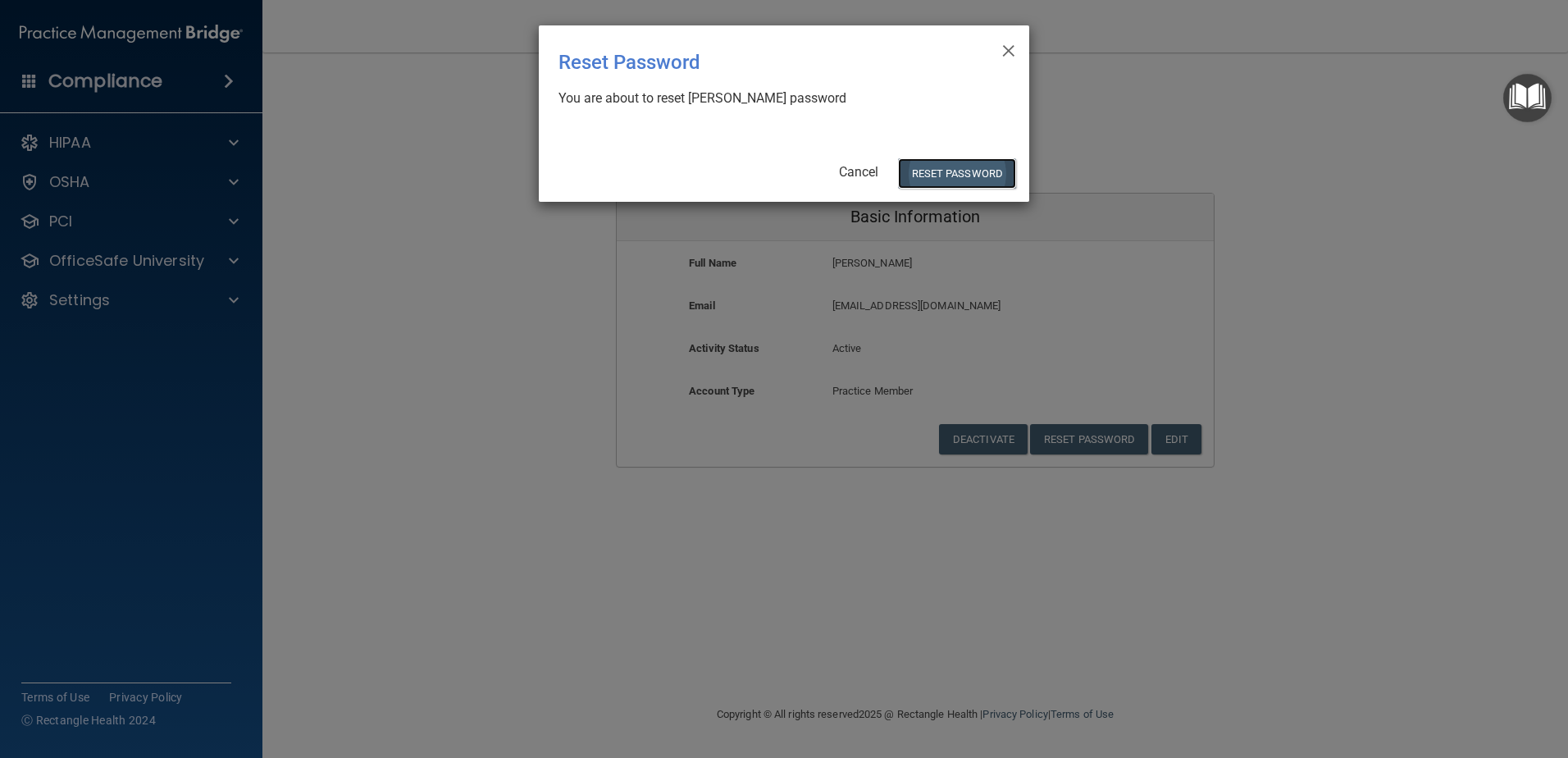
click at [940, 158] on button "Reset Password" at bounding box center [957, 173] width 119 height 31
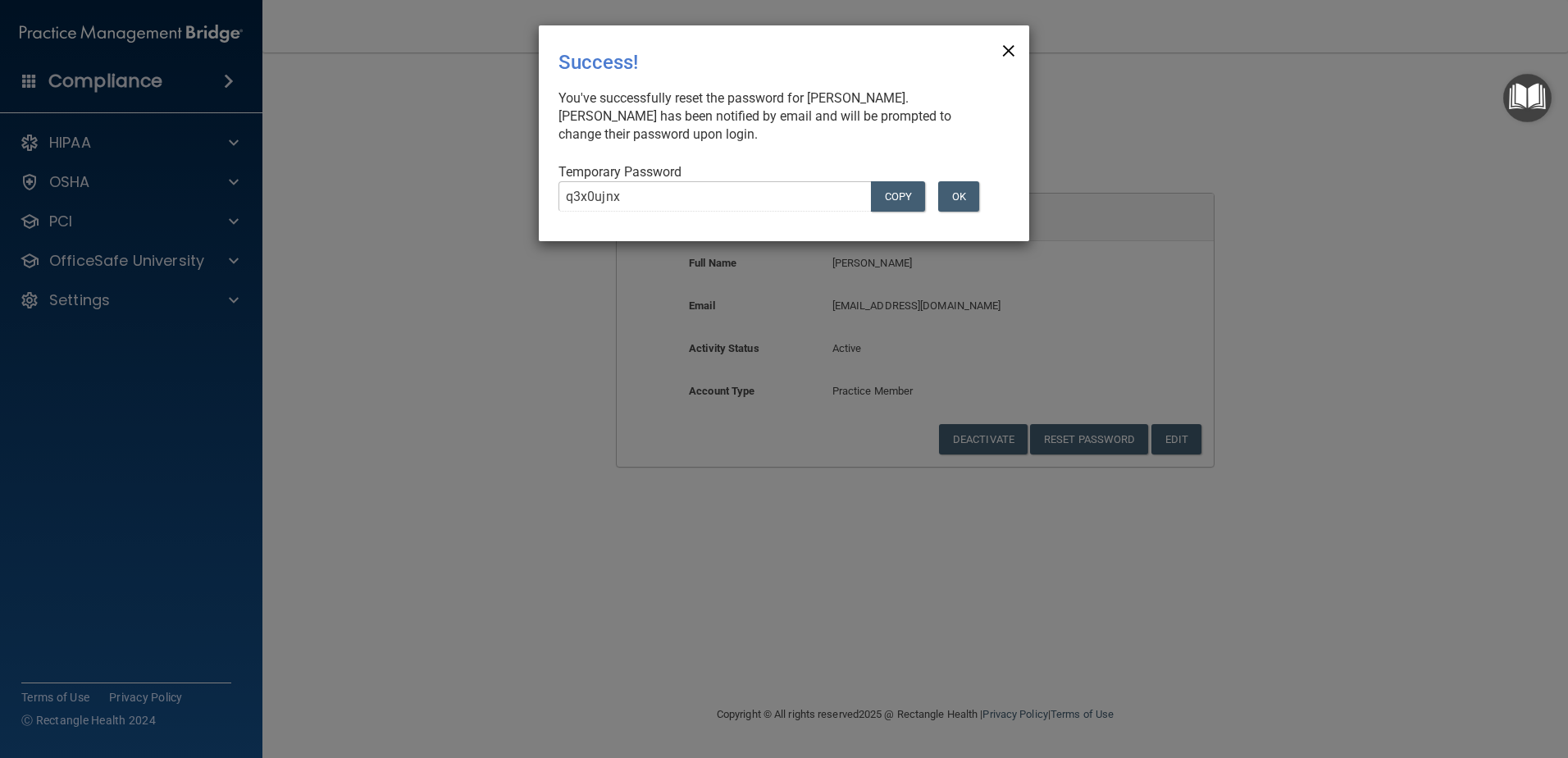
click at [1016, 50] on span "×" at bounding box center [1009, 48] width 14 height 33
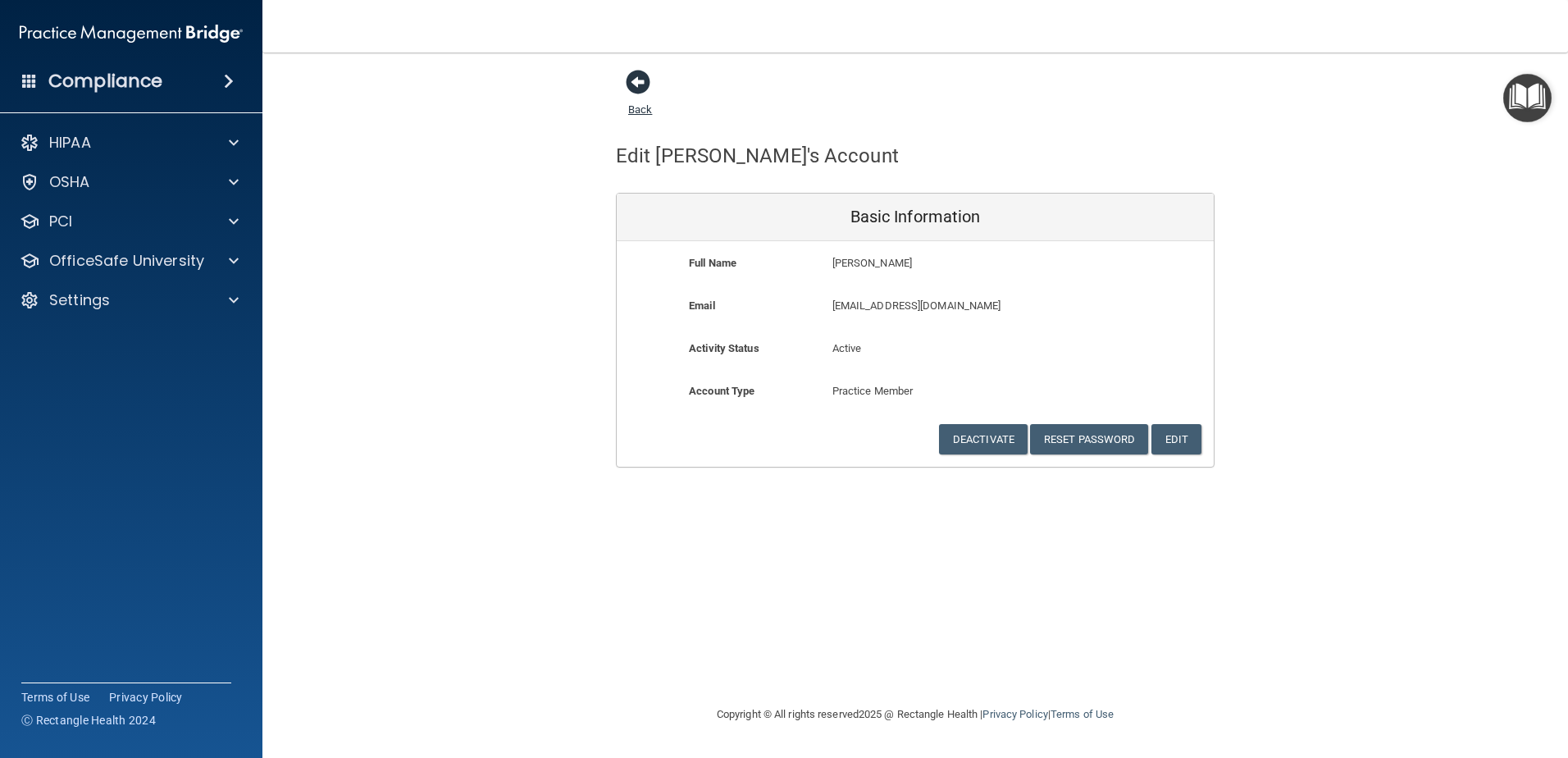
click at [637, 93] on span at bounding box center [638, 82] width 24 height 24
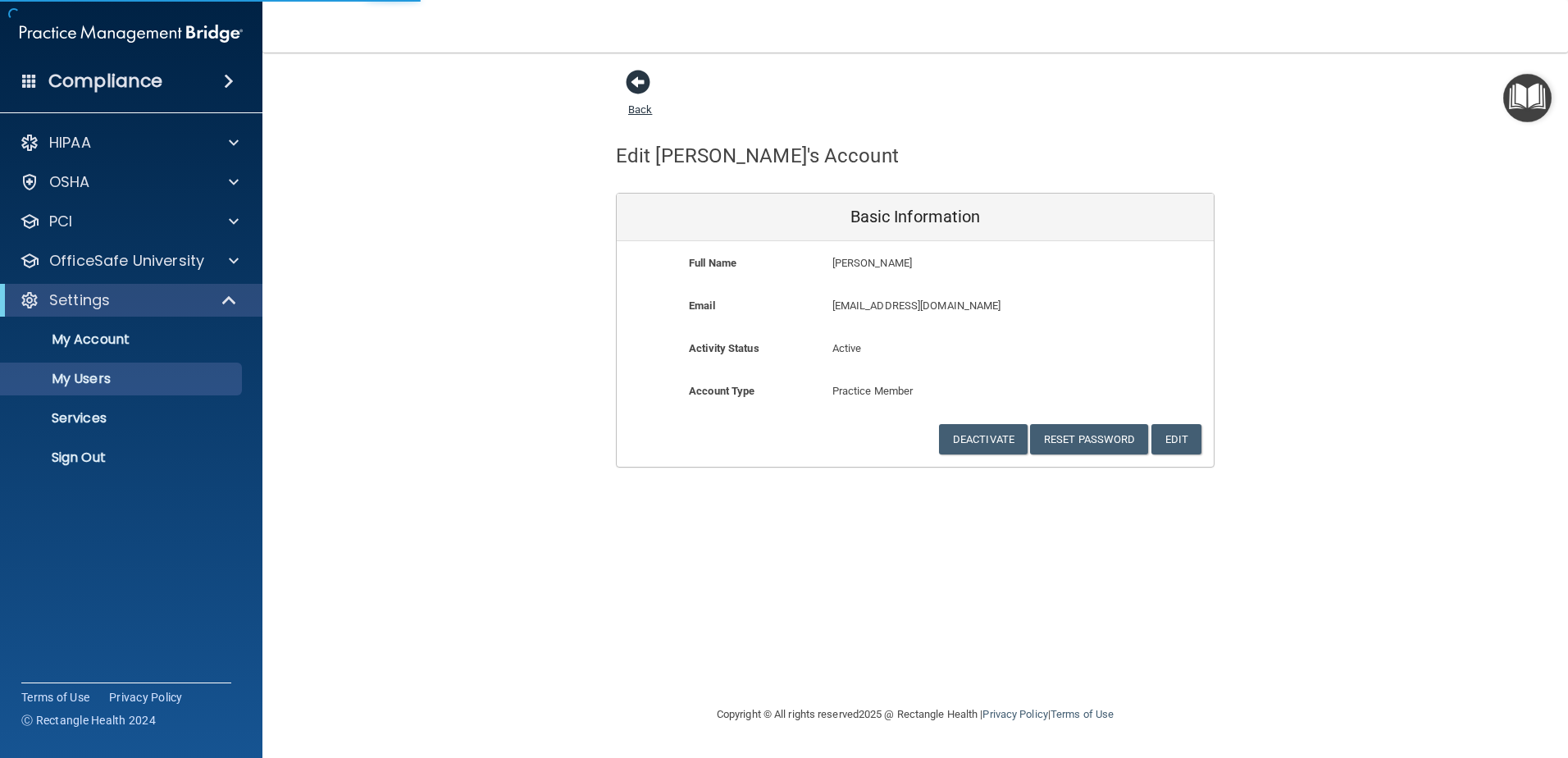
select select "20"
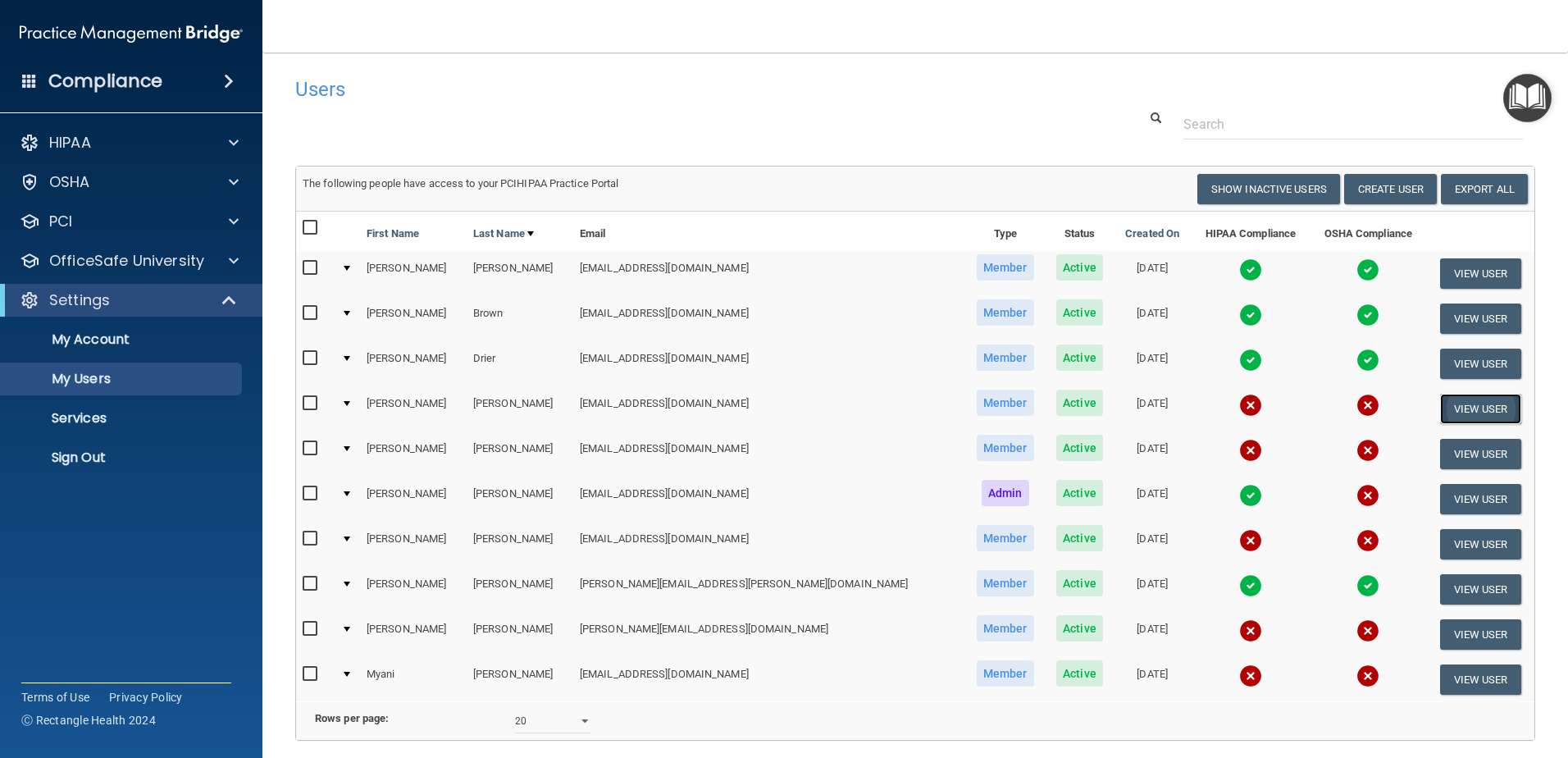
click at [1440, 404] on button "View User" at bounding box center [1481, 409] width 81 height 31
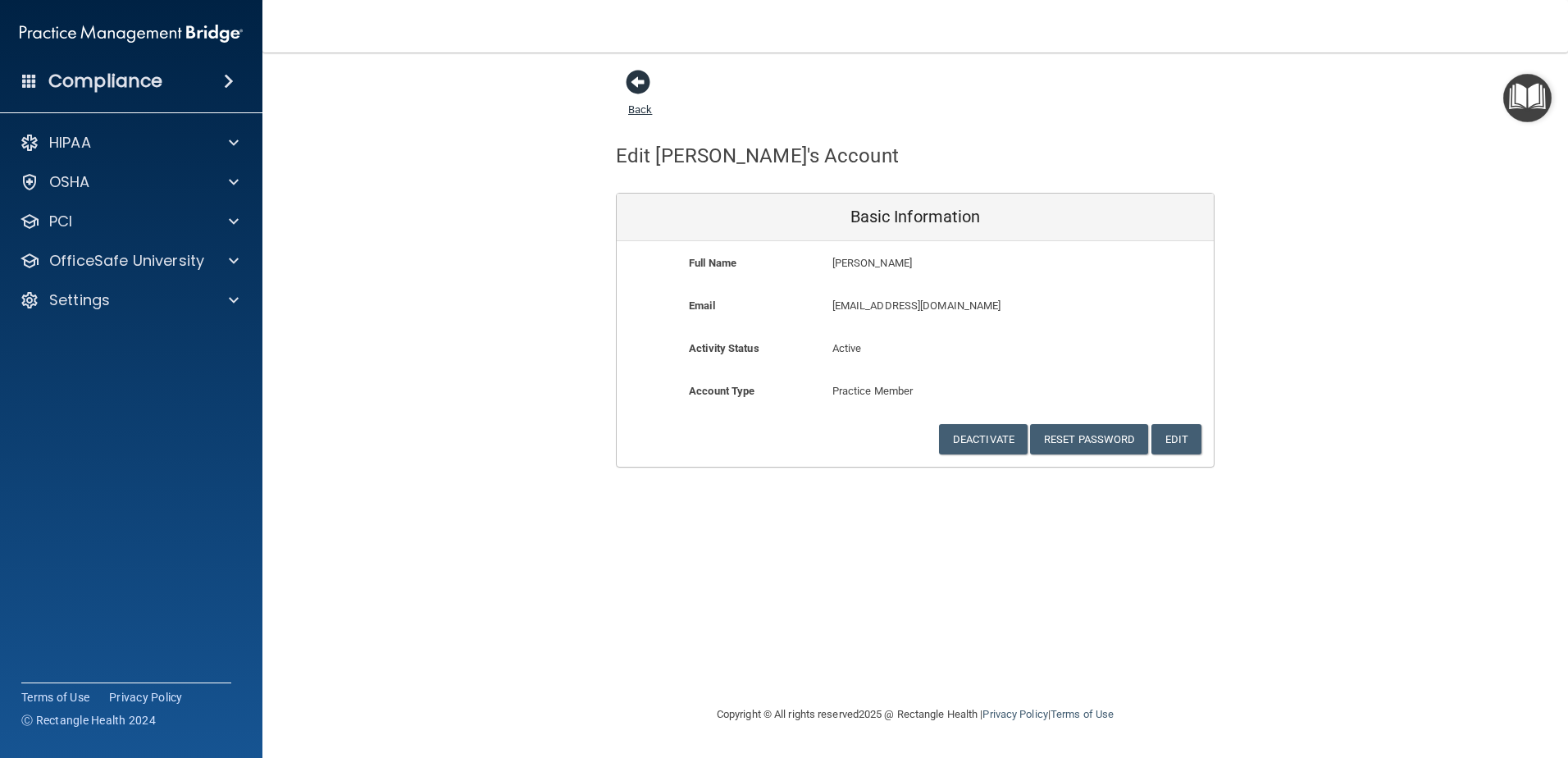
click at [636, 79] on span at bounding box center [638, 82] width 24 height 24
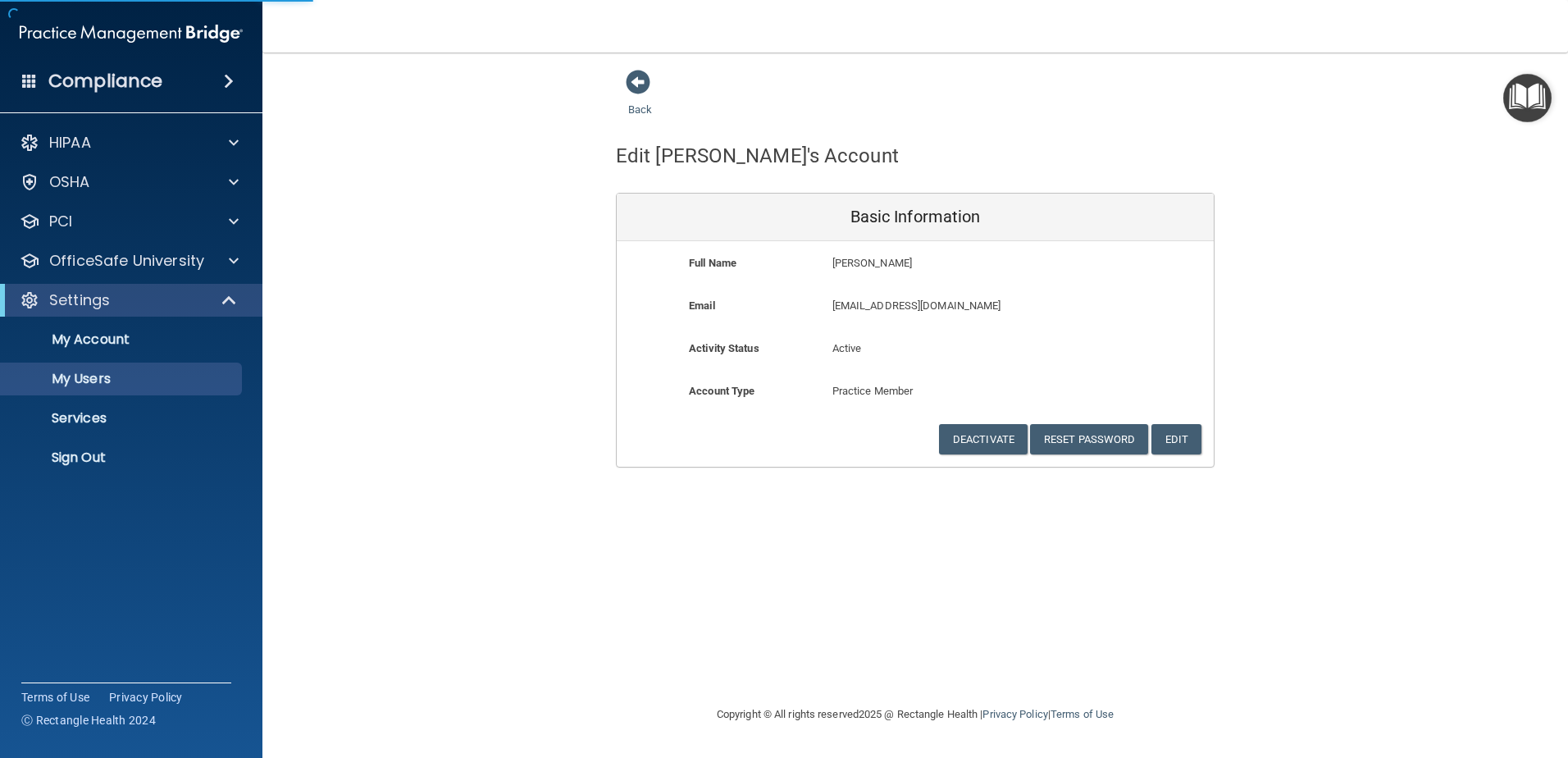
select select "20"
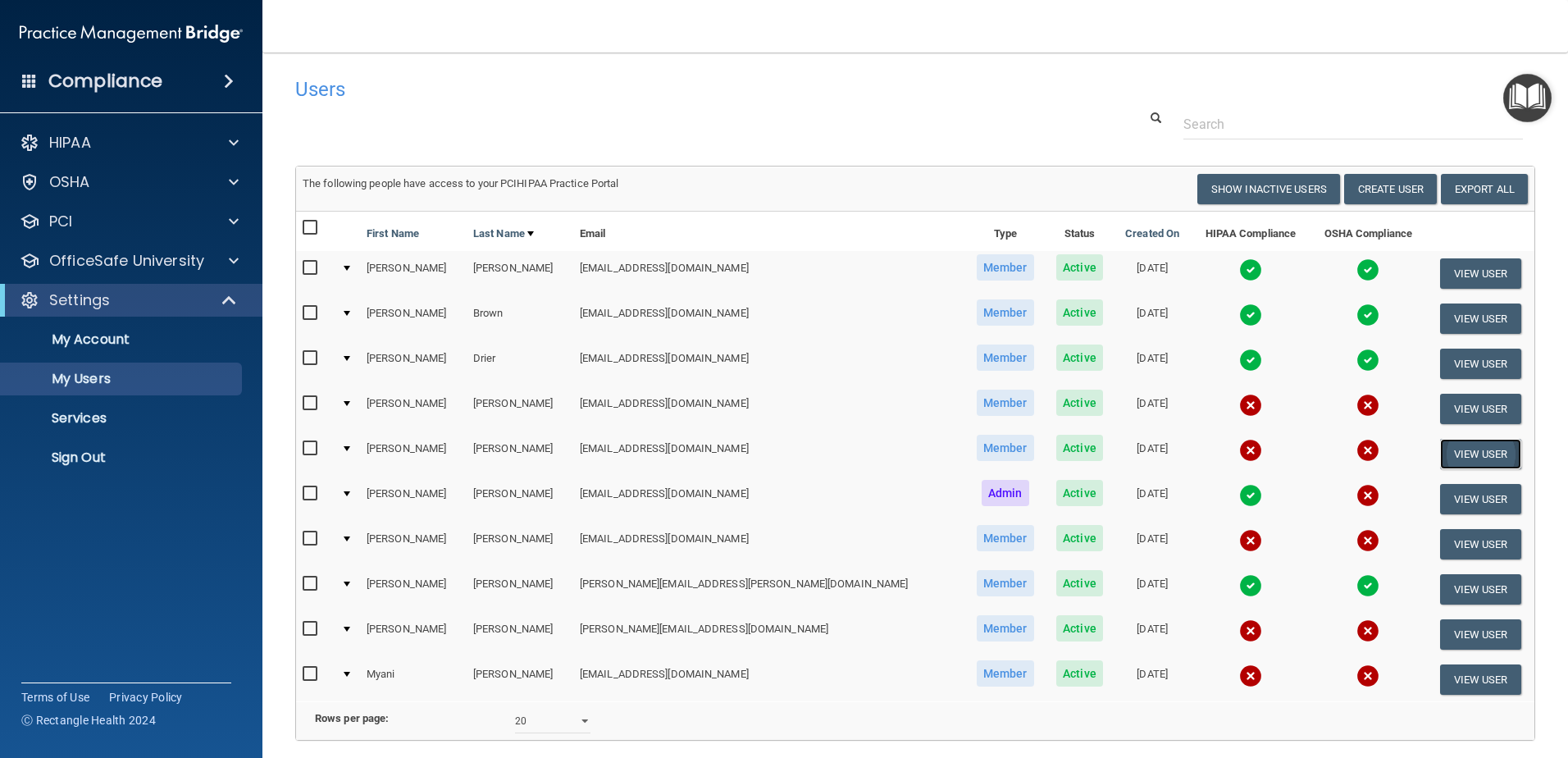
click at [1440, 451] on button "View User" at bounding box center [1481, 454] width 81 height 31
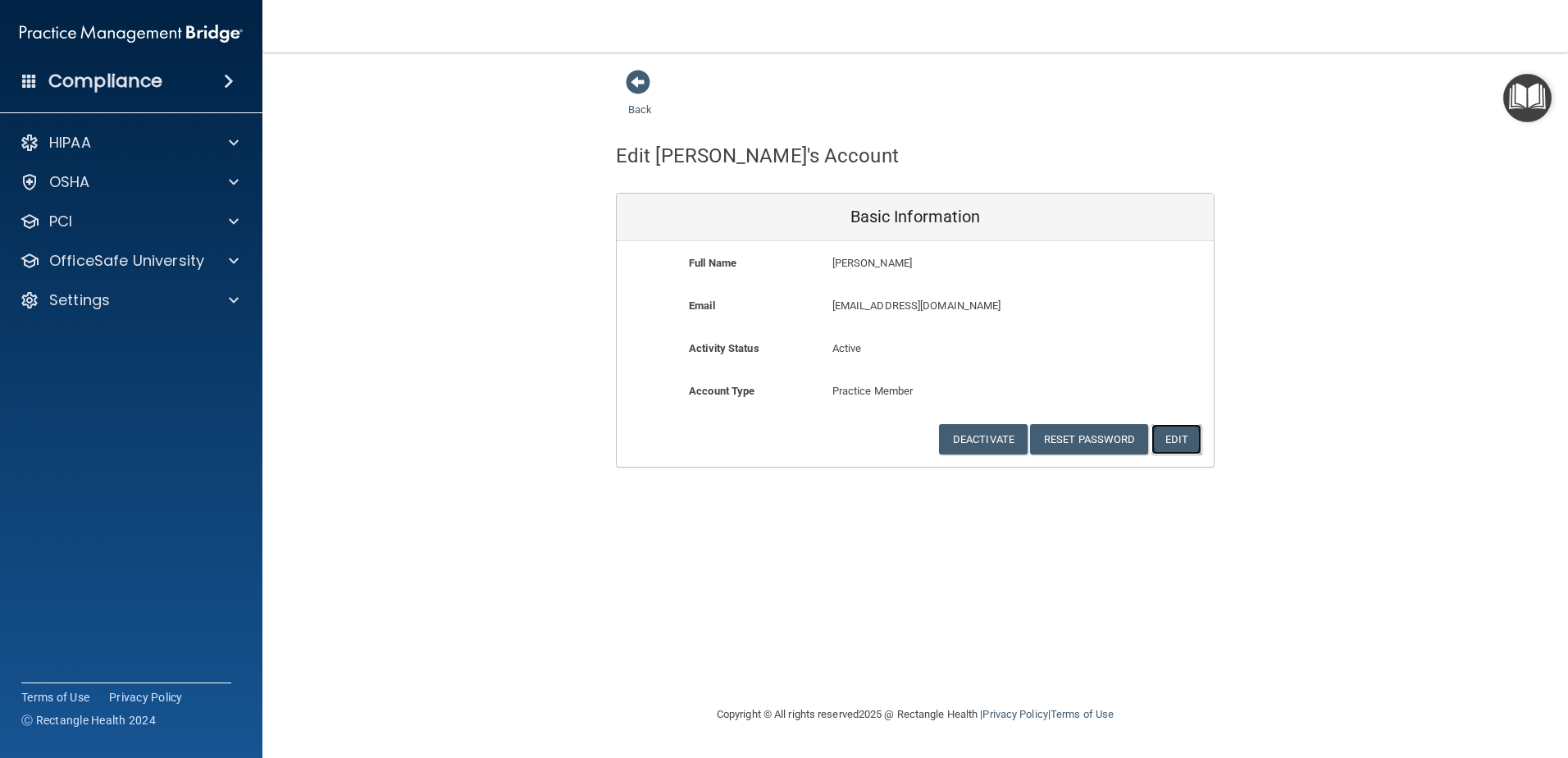
click at [1172, 430] on button "Edit" at bounding box center [1176, 439] width 50 height 31
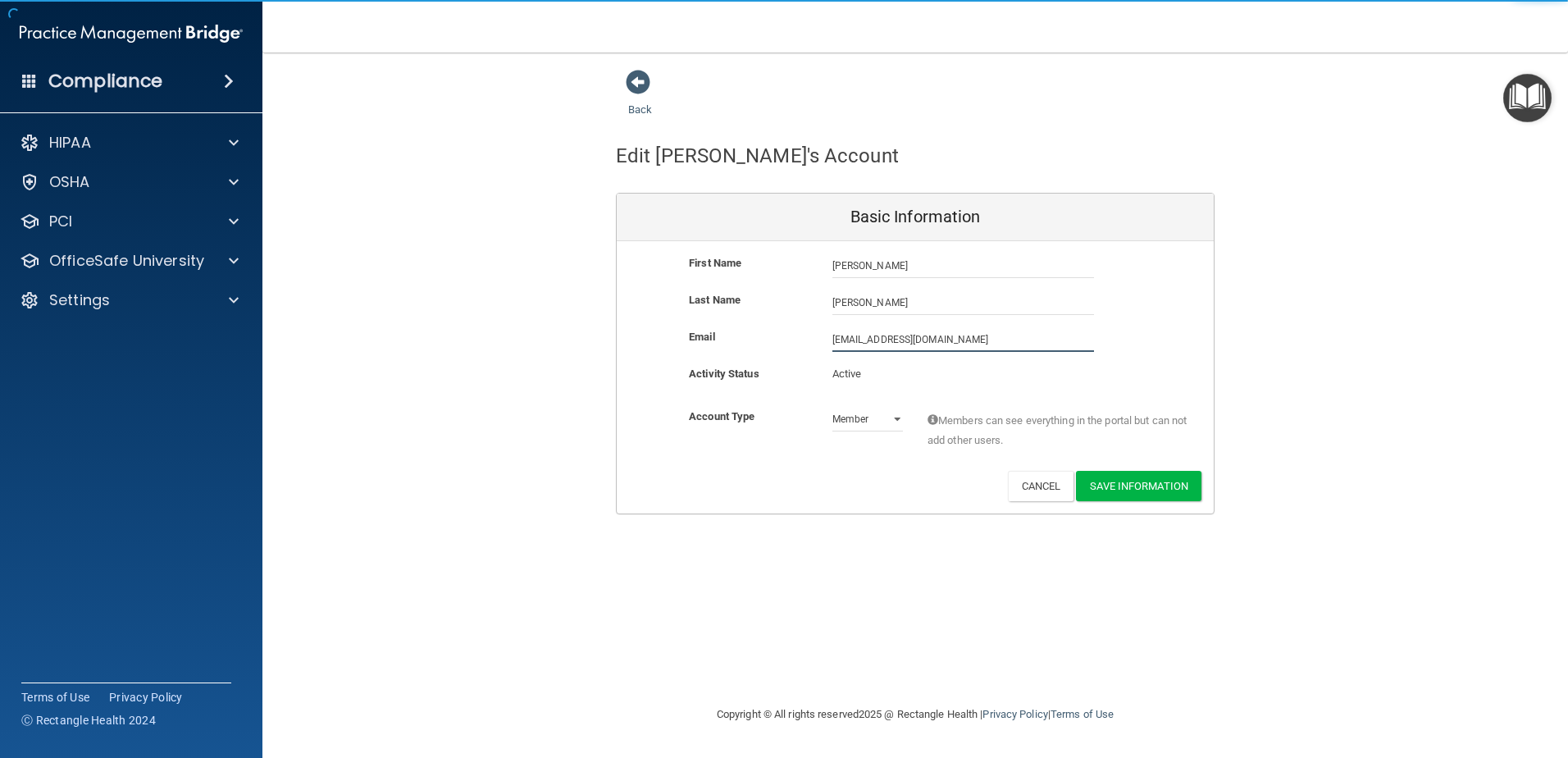
drag, startPoint x: 982, startPoint y: 348, endPoint x: 811, endPoint y: 348, distance: 171.0
click at [811, 348] on div "Email [EMAIL_ADDRESS][DOMAIN_NAME] [EMAIL_ADDRESS][DOMAIN_NAME]" at bounding box center [915, 339] width 597 height 24
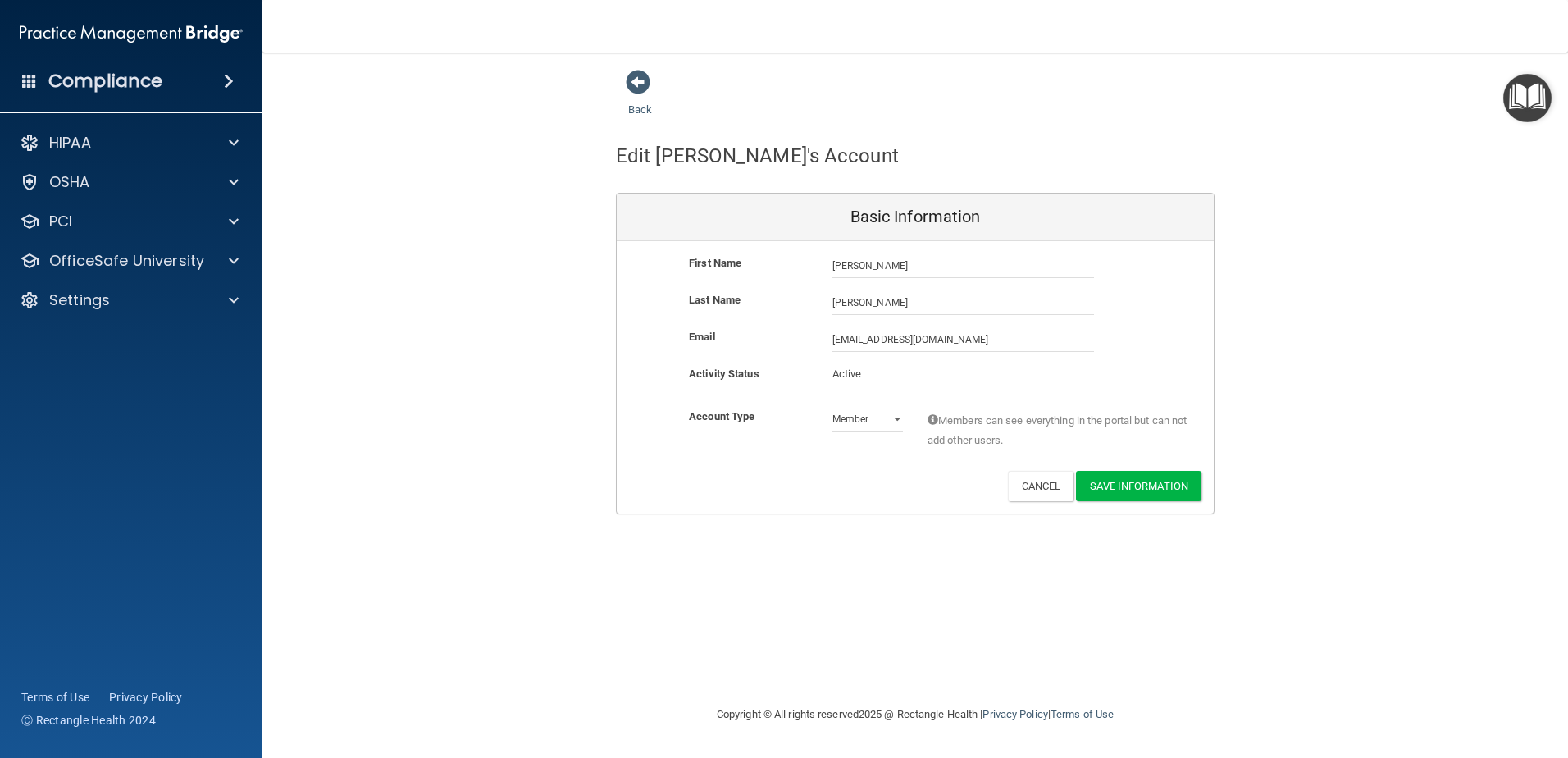
click at [951, 219] on div "Basic Information" at bounding box center [915, 217] width 597 height 48
drag, startPoint x: 956, startPoint y: 338, endPoint x: 695, endPoint y: 337, distance: 261.0
click at [695, 337] on div "Email [EMAIL_ADDRESS][DOMAIN_NAME] [EMAIL_ADDRESS][DOMAIN_NAME]" at bounding box center [915, 339] width 597 height 24
type input "[EMAIL_ADDRESS][DOMAIN_NAME]"
click at [1150, 486] on button "Save Information" at bounding box center [1139, 489] width 126 height 31
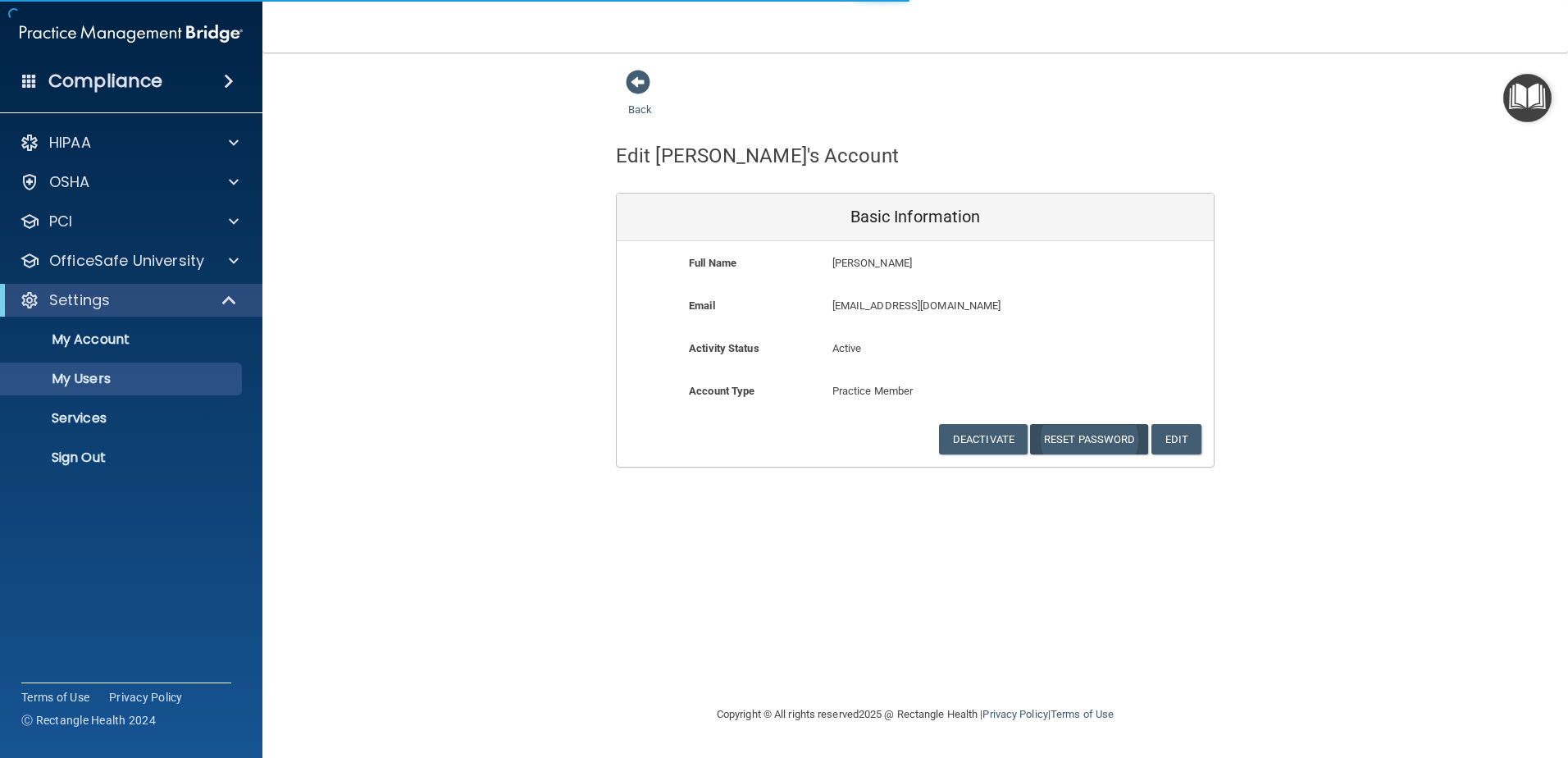
select select "20"
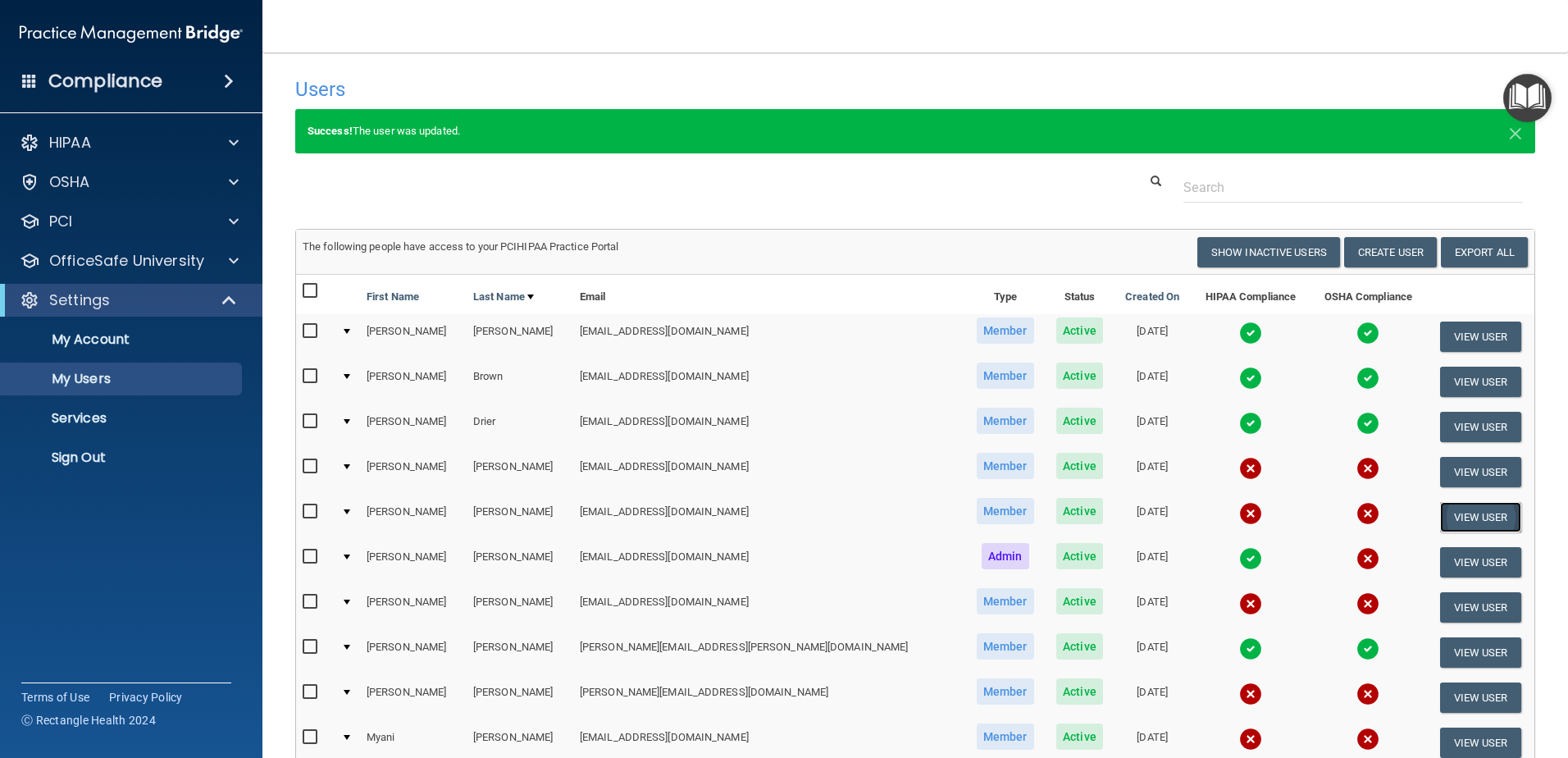
click at [1472, 511] on button "View User" at bounding box center [1481, 517] width 81 height 31
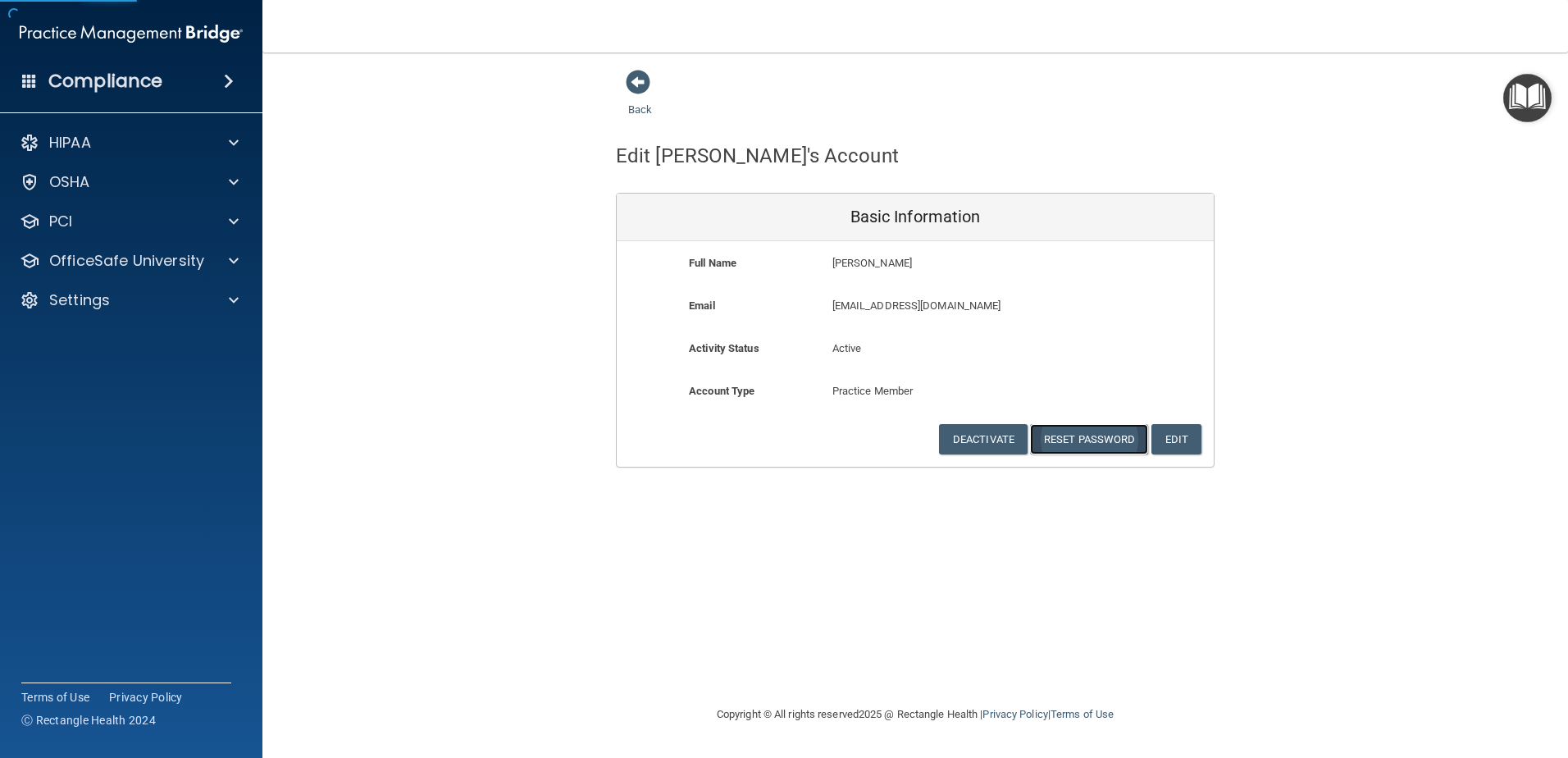
click at [1106, 436] on button "Reset Password" at bounding box center [1089, 439] width 119 height 31
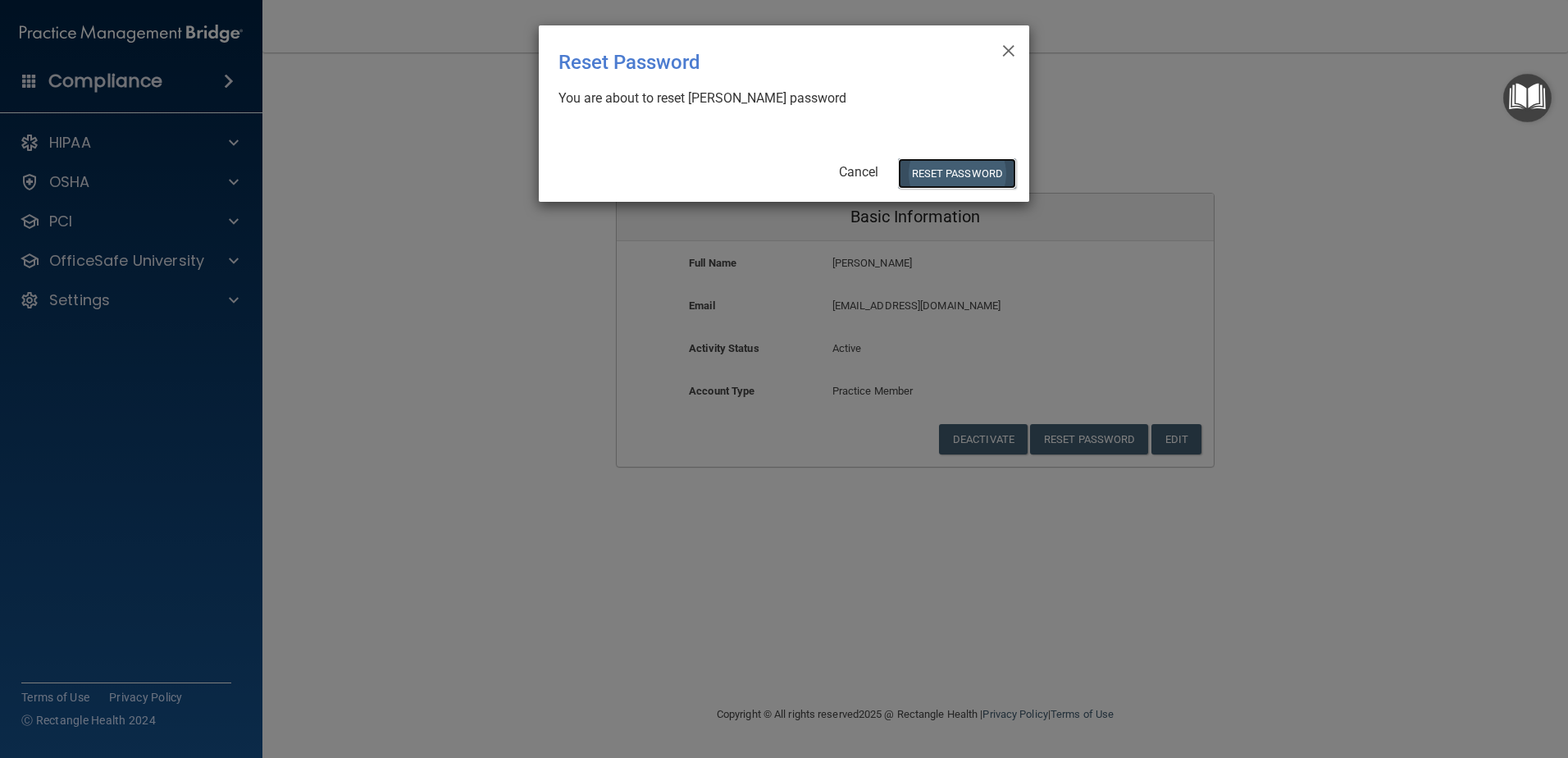
click at [921, 174] on button "Reset Password" at bounding box center [957, 173] width 119 height 31
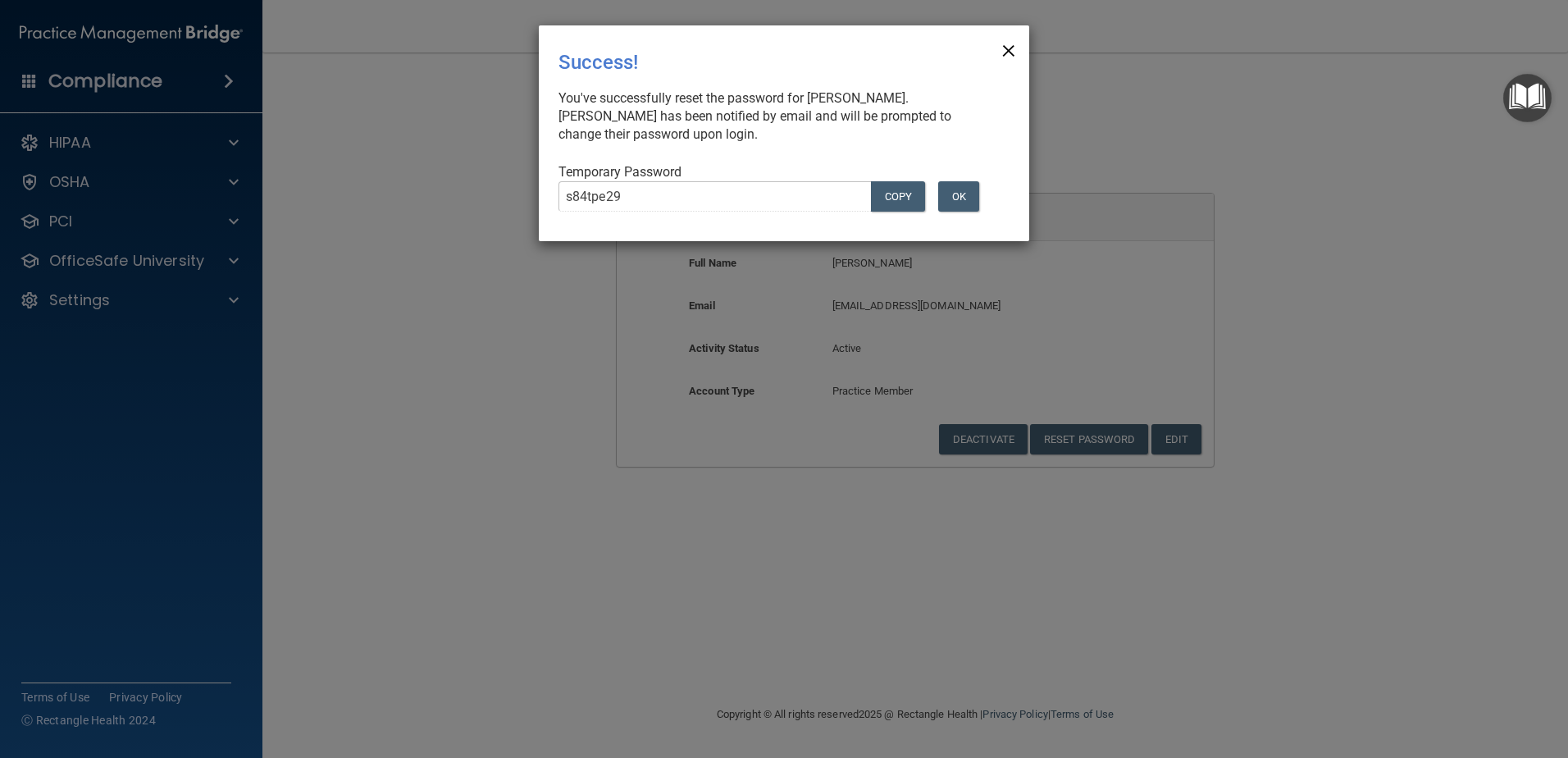
click at [1002, 51] on span "×" at bounding box center [1009, 48] width 14 height 33
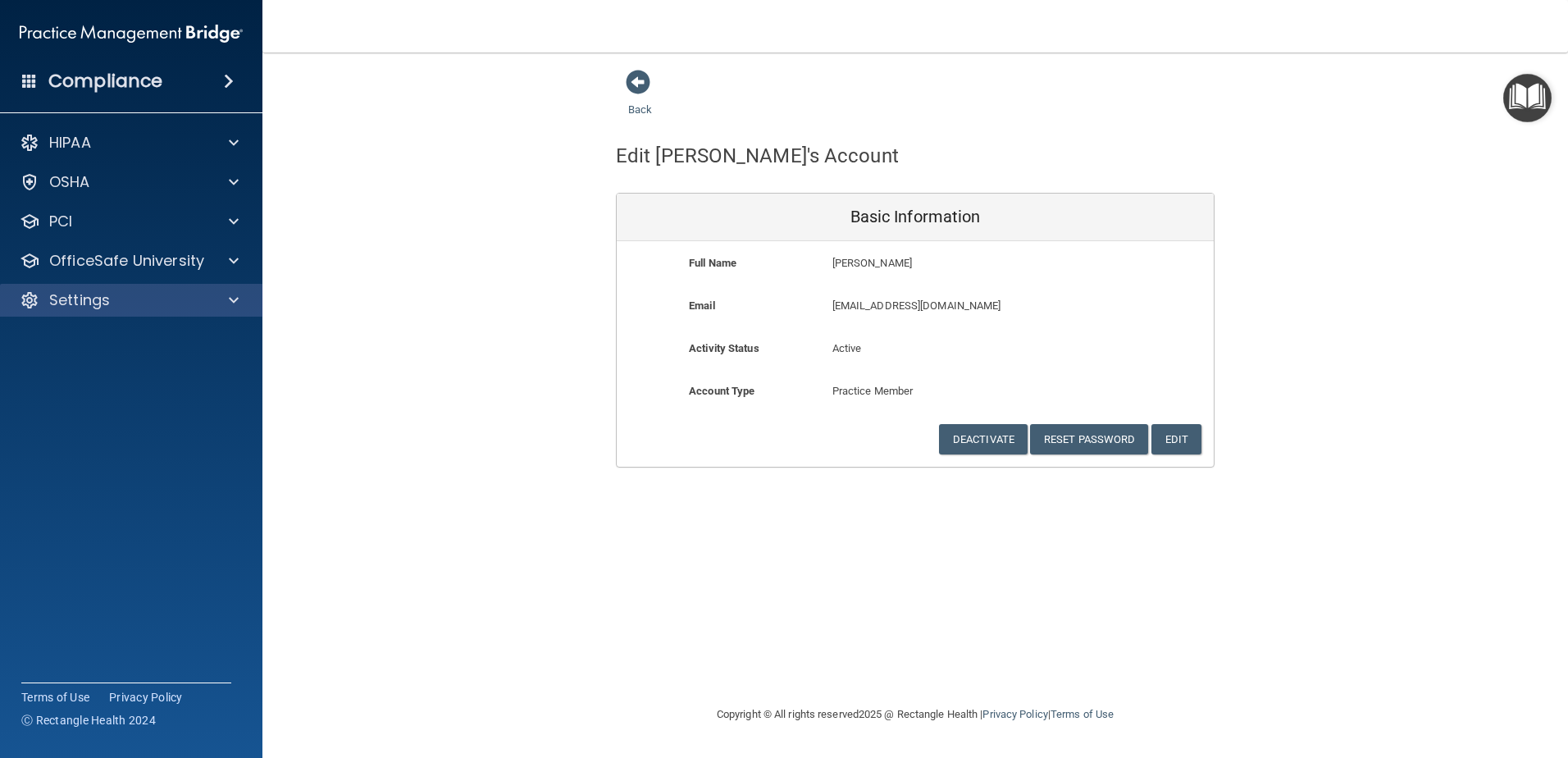
click at [128, 313] on div "Settings" at bounding box center [131, 300] width 263 height 33
click at [61, 297] on p "Settings" at bounding box center [80, 300] width 61 height 20
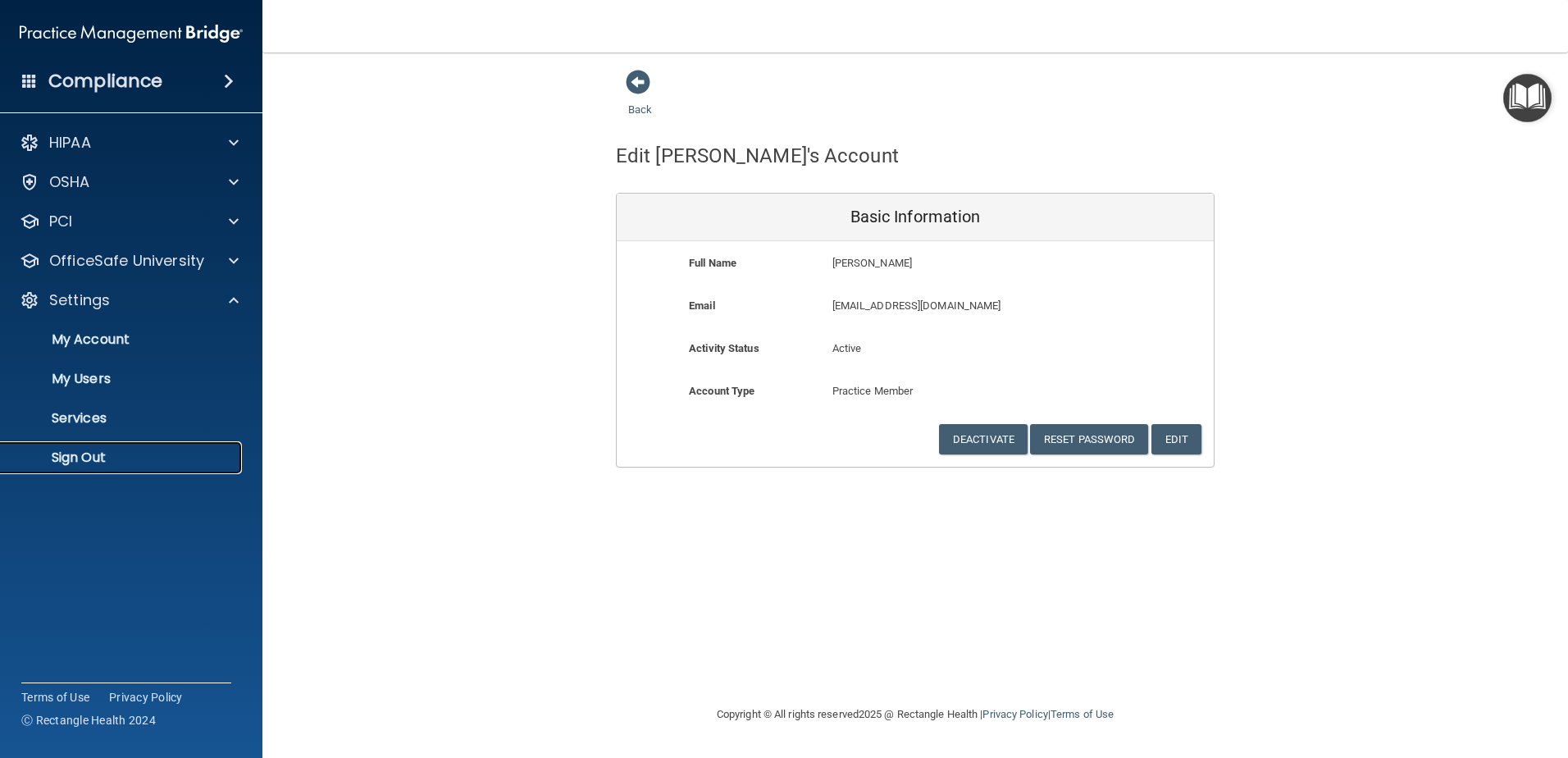
click at [71, 458] on p "Sign Out" at bounding box center [122, 457] width 224 height 16
